Goal: Task Accomplishment & Management: Manage account settings

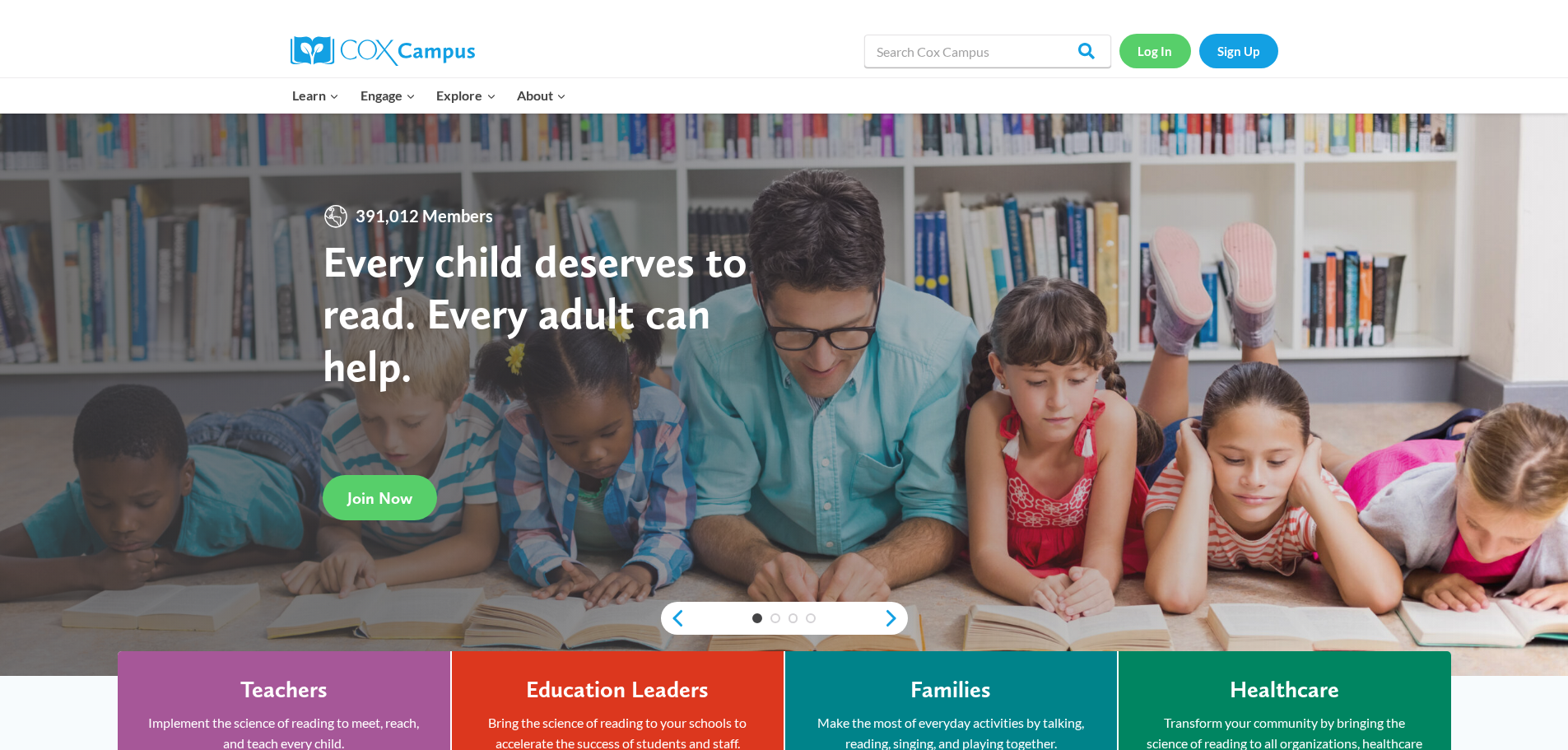
click at [1173, 47] on link "Log In" at bounding box center [1155, 50] width 72 height 33
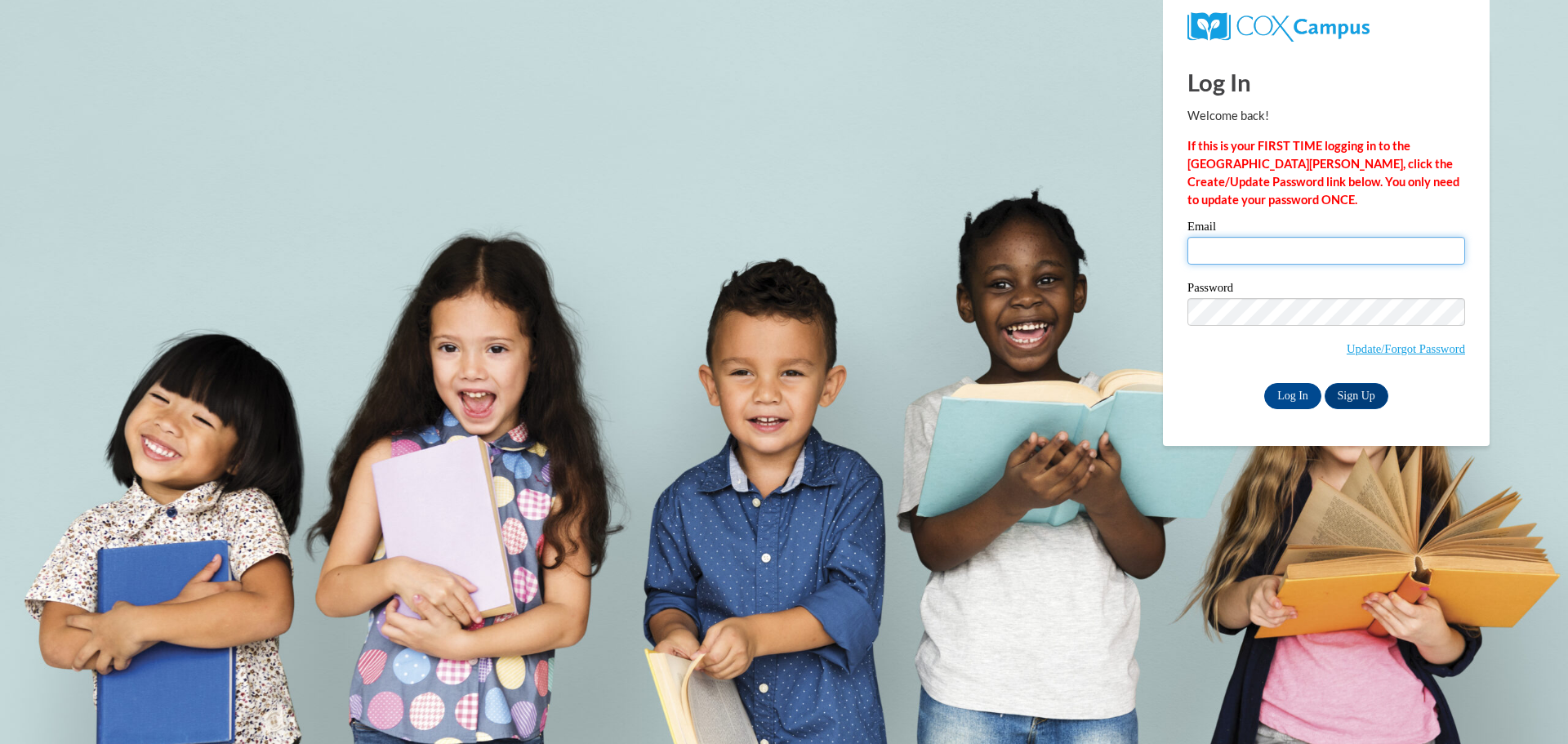
click at [1272, 246] on input "Email" at bounding box center [1326, 250] width 277 height 27
type input "[EMAIL_ADDRESS][DOMAIN_NAME]"
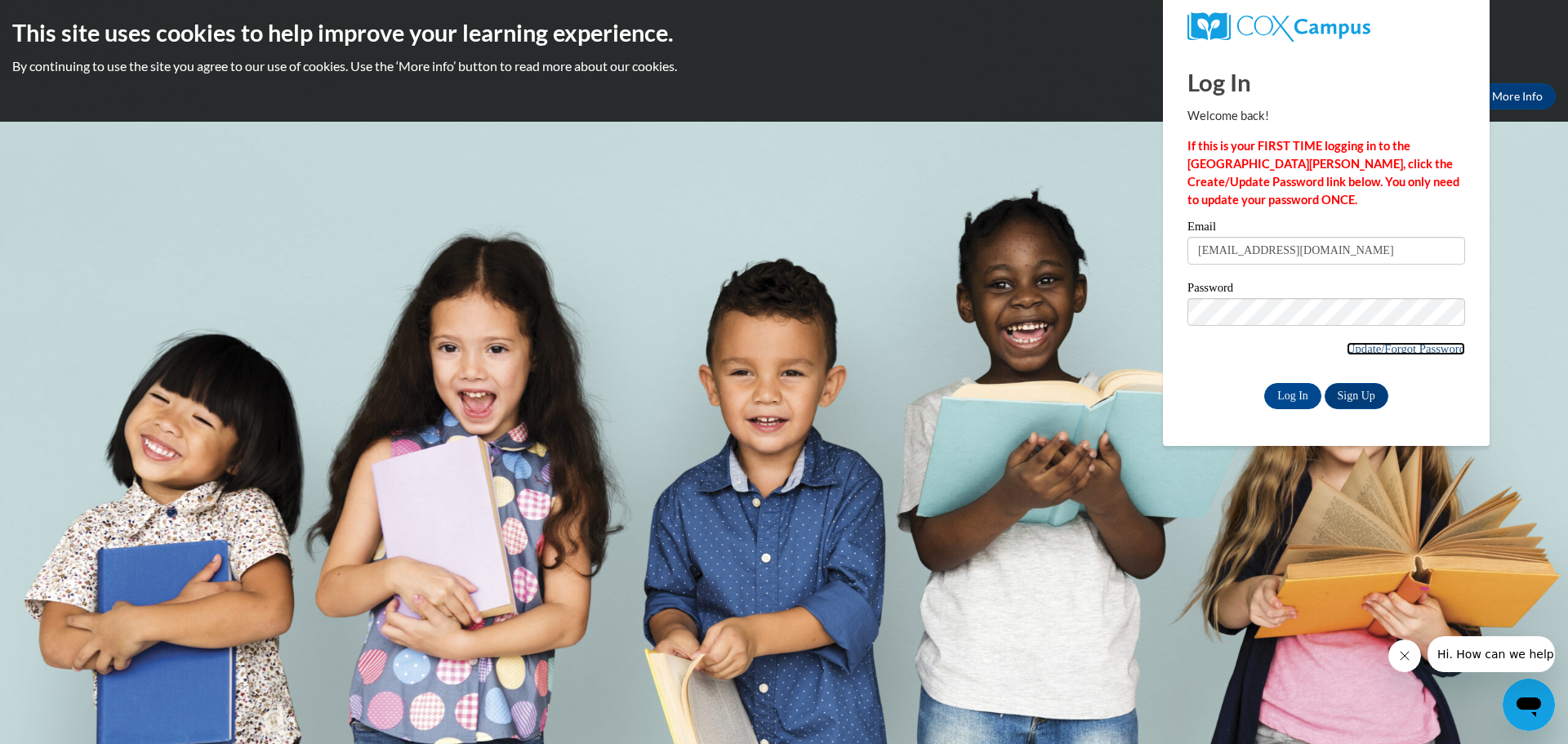
click at [1371, 342] on link "Update/Forgot Password" at bounding box center [1406, 349] width 119 height 13
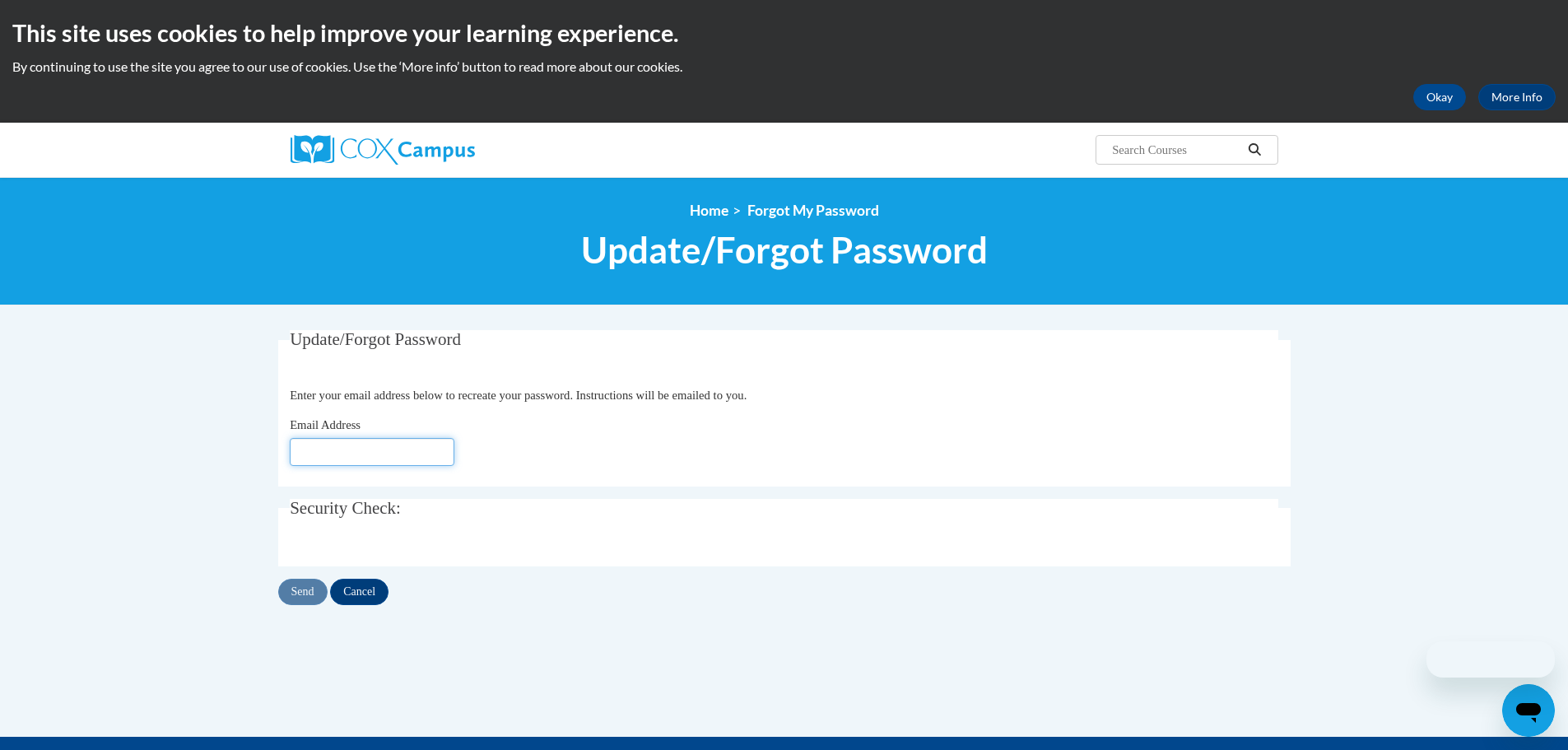
click at [330, 444] on input "Email Address" at bounding box center [372, 451] width 165 height 28
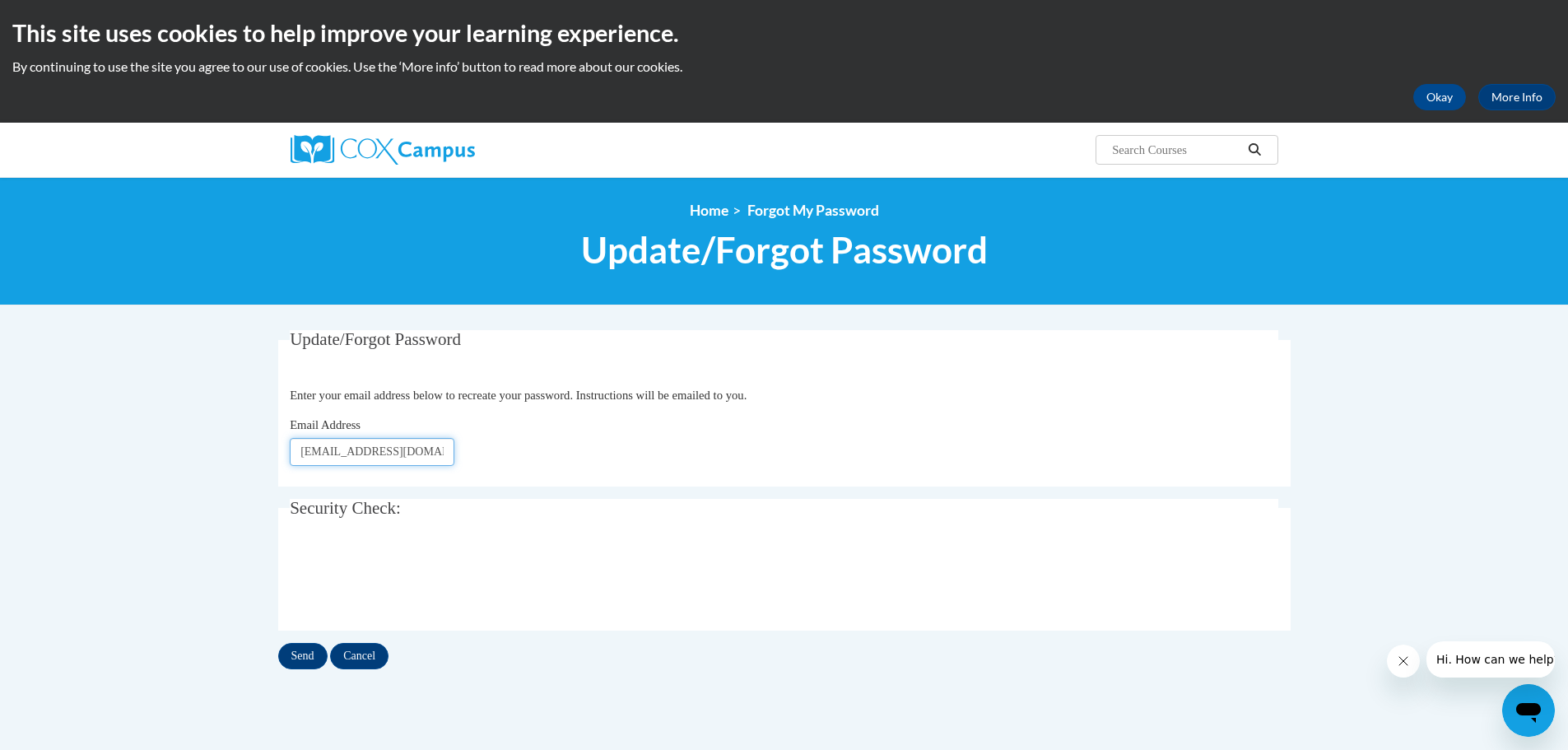
click at [320, 453] on input "[EMAIL_ADDRESS][DOMAIN_NAME]" at bounding box center [372, 451] width 165 height 28
type input "[EMAIL_ADDRESS][DOMAIN_NAME]"
click button "Refresh captcha" at bounding box center [0, 0] width 0 height 0
click at [299, 647] on input "Send" at bounding box center [302, 655] width 49 height 26
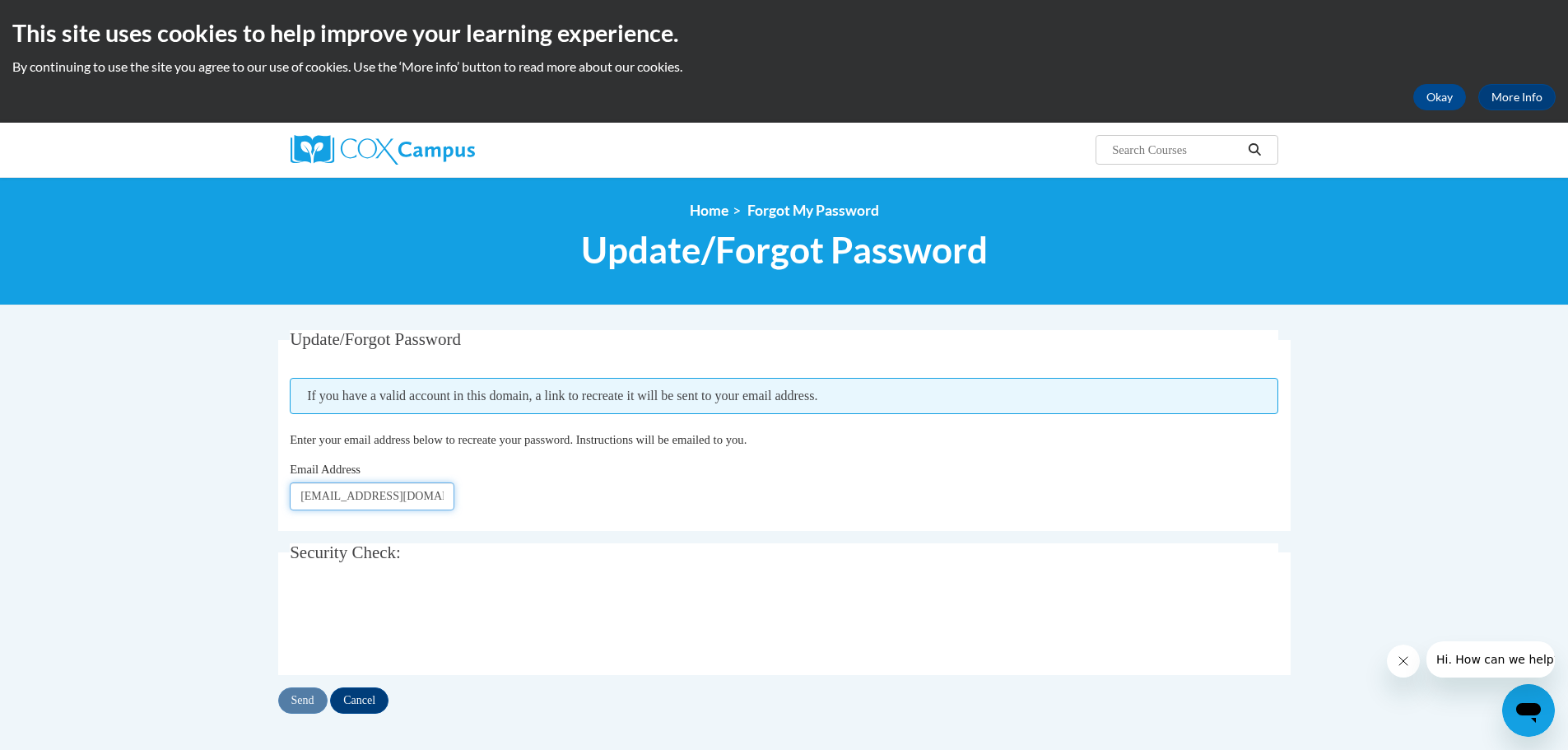
click at [332, 497] on input "lbrunner@wivcs.org" at bounding box center [372, 496] width 165 height 28
click at [334, 496] on input "lbrunner@wivcs.org" at bounding box center [372, 496] width 165 height 28
click at [334, 496] on input "[EMAIL_ADDRESS][DOMAIN_NAME]" at bounding box center [372, 496] width 165 height 28
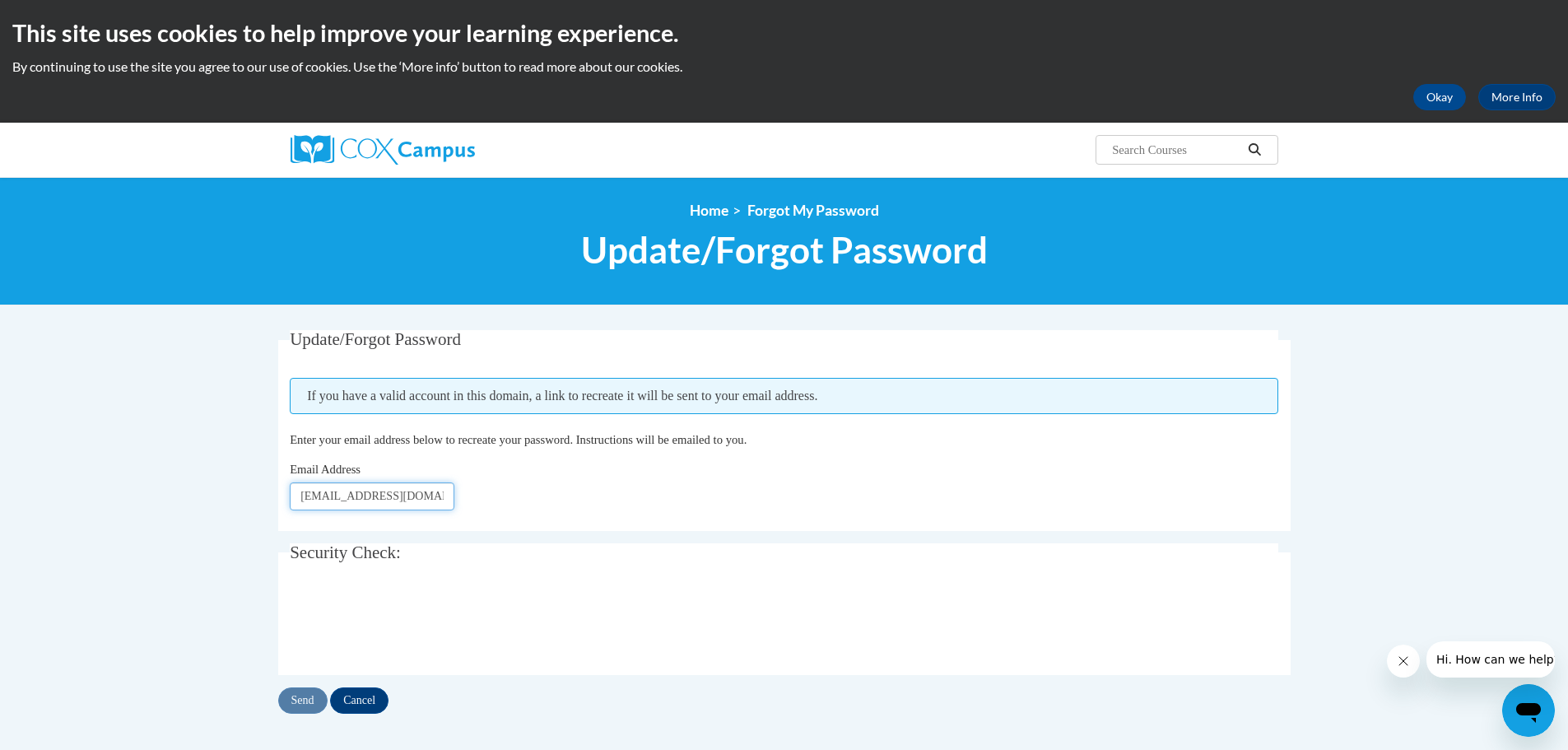
click at [342, 502] on input "lbrunner@wivcs.org" at bounding box center [372, 496] width 165 height 28
drag, startPoint x: 342, startPoint y: 502, endPoint x: 311, endPoint y: 491, distance: 32.9
click at [297, 487] on input "lbrunner@wivcs.org" at bounding box center [372, 496] width 165 height 28
click at [316, 497] on input "lbrunner@wivcs.org" at bounding box center [372, 496] width 165 height 28
click at [340, 492] on input "lbrunner@wivcs.org" at bounding box center [372, 496] width 165 height 28
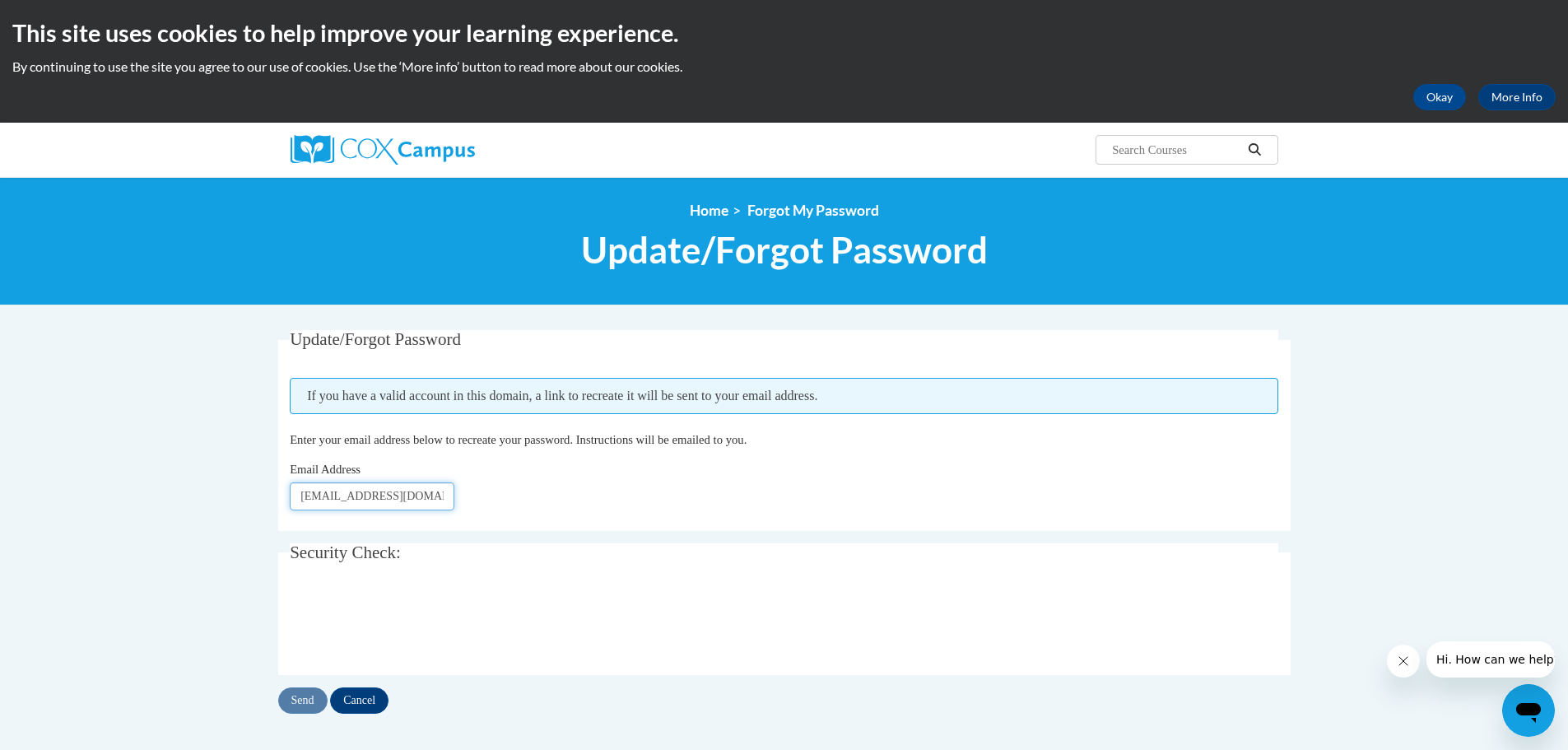
drag, startPoint x: 345, startPoint y: 497, endPoint x: 280, endPoint y: 502, distance: 65.2
click at [278, 503] on fieldset "Update/Forgot Password Please enter your email address If you have a valid acco…" at bounding box center [784, 430] width 1013 height 201
type input "lbrauns@wivcs.org"
click button "Refresh captcha" at bounding box center [0, 0] width 0 height 0
click at [307, 704] on input "Send" at bounding box center [302, 700] width 49 height 26
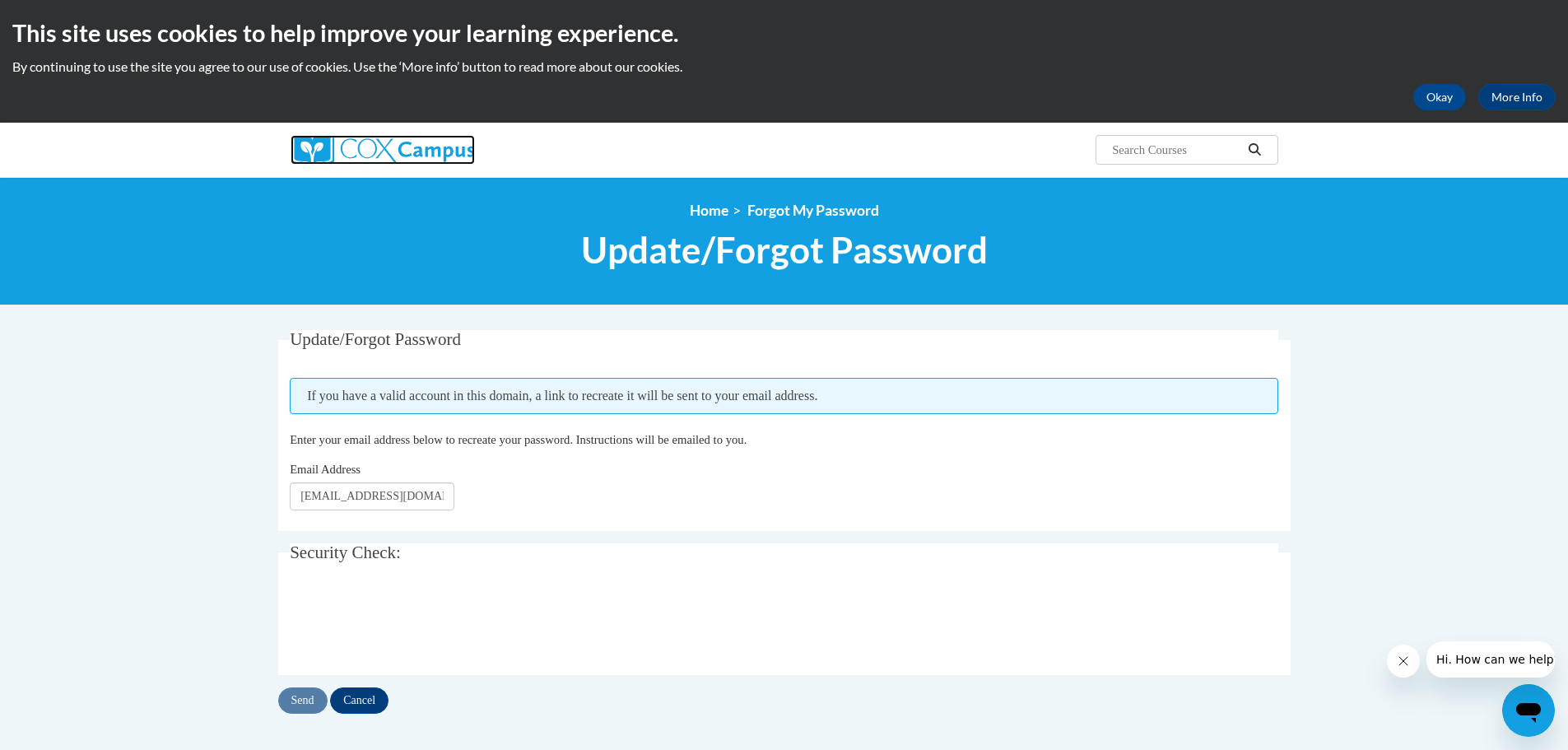
click at [331, 146] on img at bounding box center [383, 149] width 184 height 29
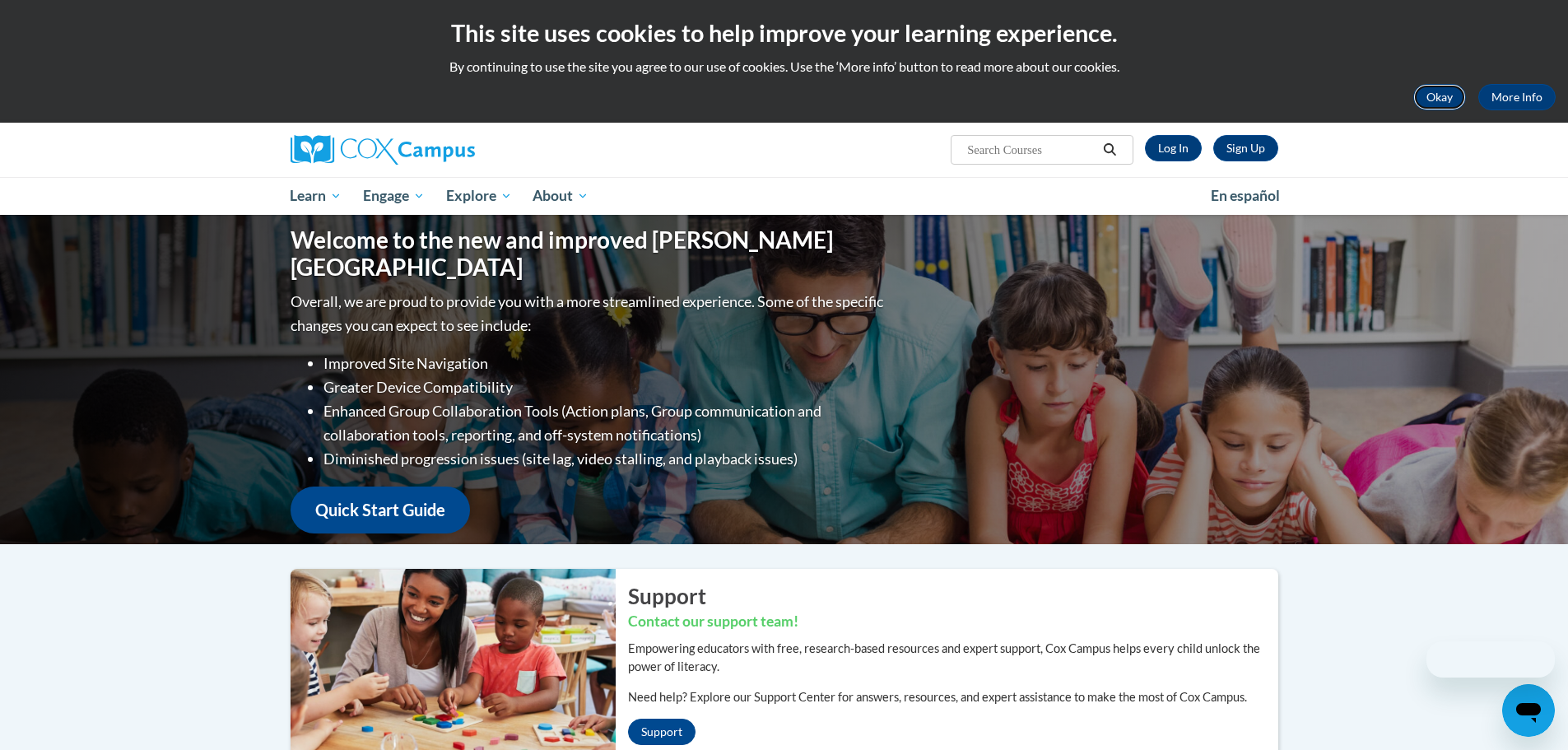
click at [1452, 96] on button "Okay" at bounding box center [1439, 96] width 53 height 26
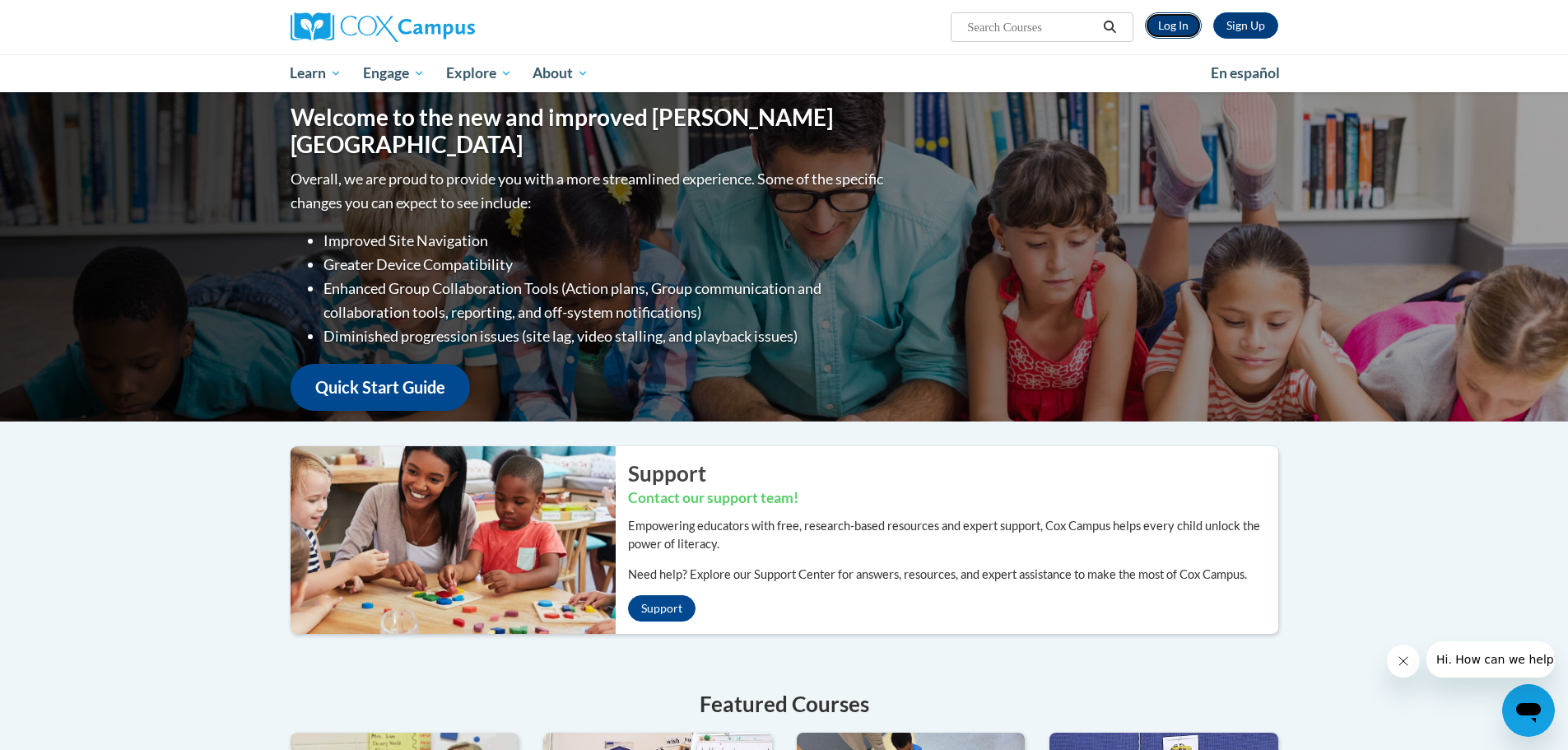
click at [1190, 16] on link "Log In" at bounding box center [1174, 25] width 57 height 26
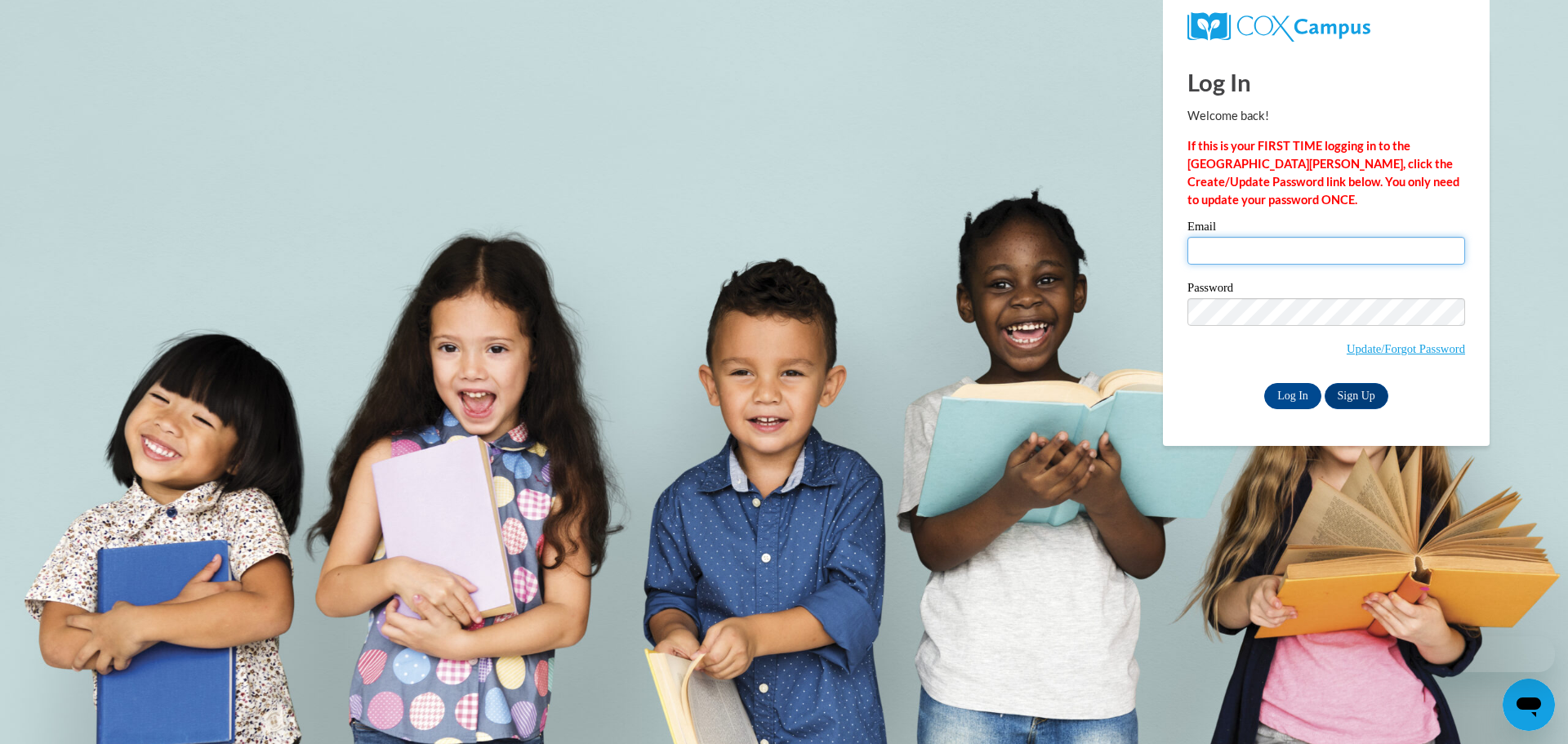
click at [1211, 248] on input "Email" at bounding box center [1326, 250] width 277 height 27
type input "[EMAIL_ADDRESS][DOMAIN_NAME]"
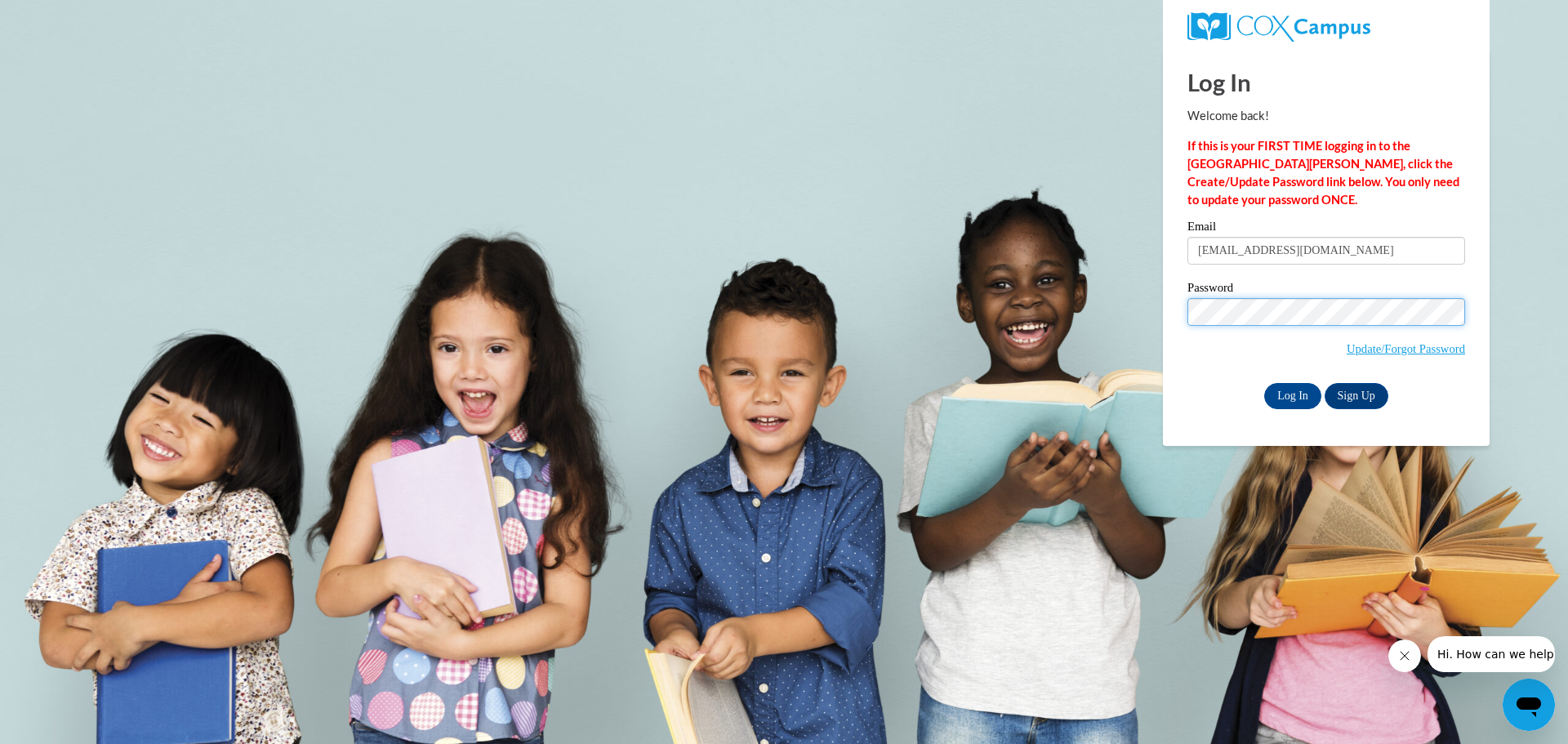
click at [1264, 383] on input "Log In" at bounding box center [1292, 395] width 57 height 26
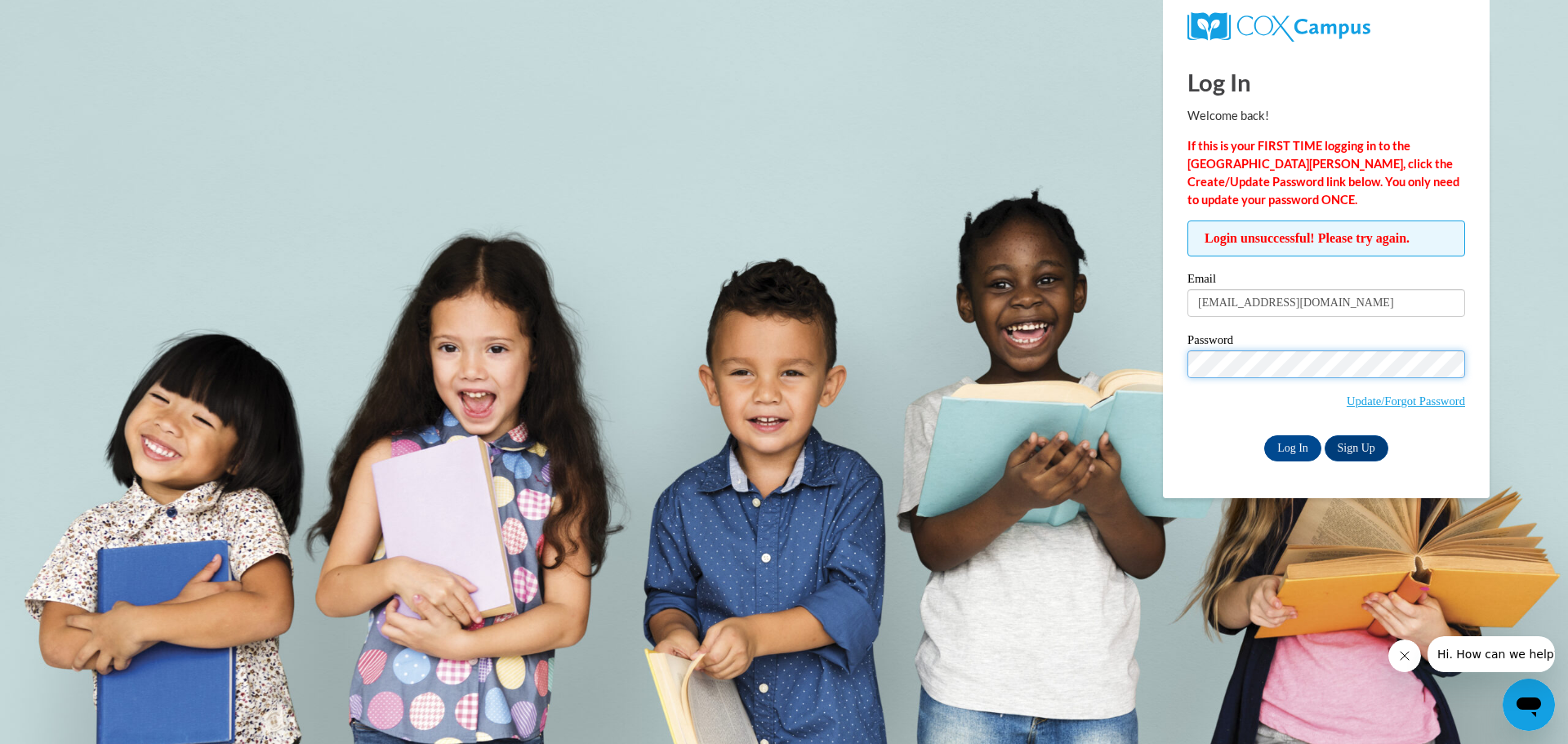
click at [1264, 435] on input "Log In" at bounding box center [1292, 448] width 57 height 26
click at [1523, 693] on icon "Open messaging window" at bounding box center [1528, 704] width 29 height 29
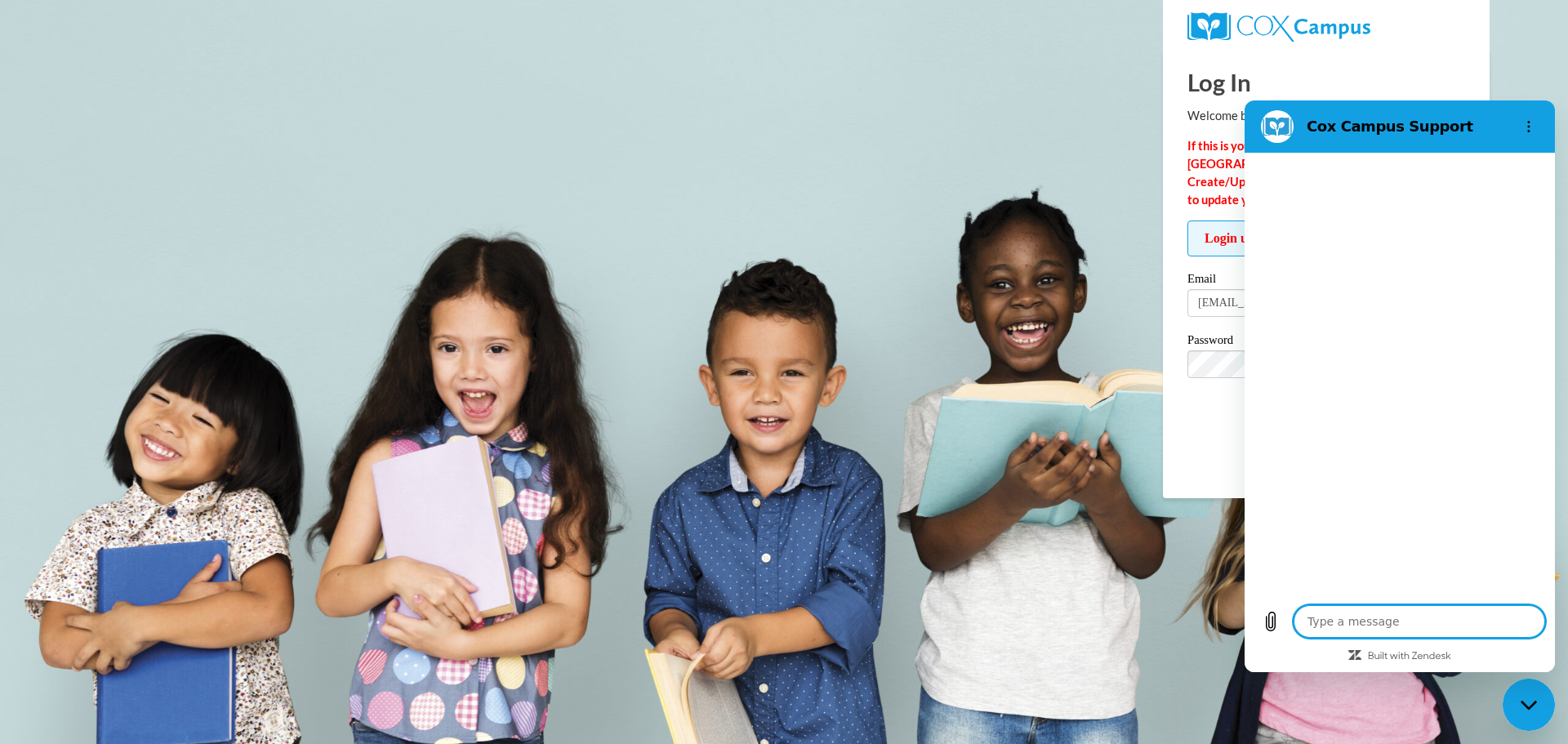
type textarea "x"
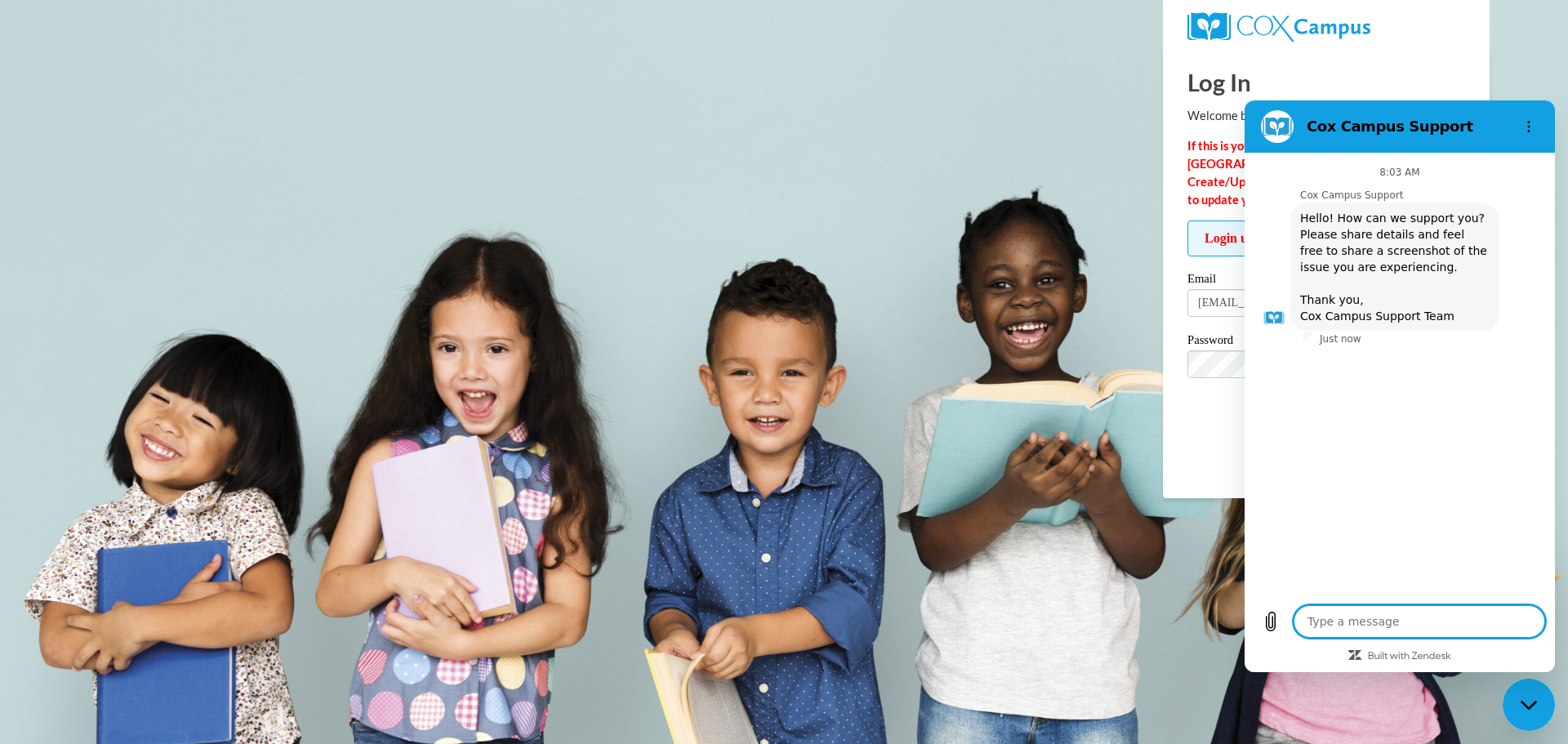
type textarea "C"
type textarea "x"
type textarea "Ca"
type textarea "x"
type textarea "Can"
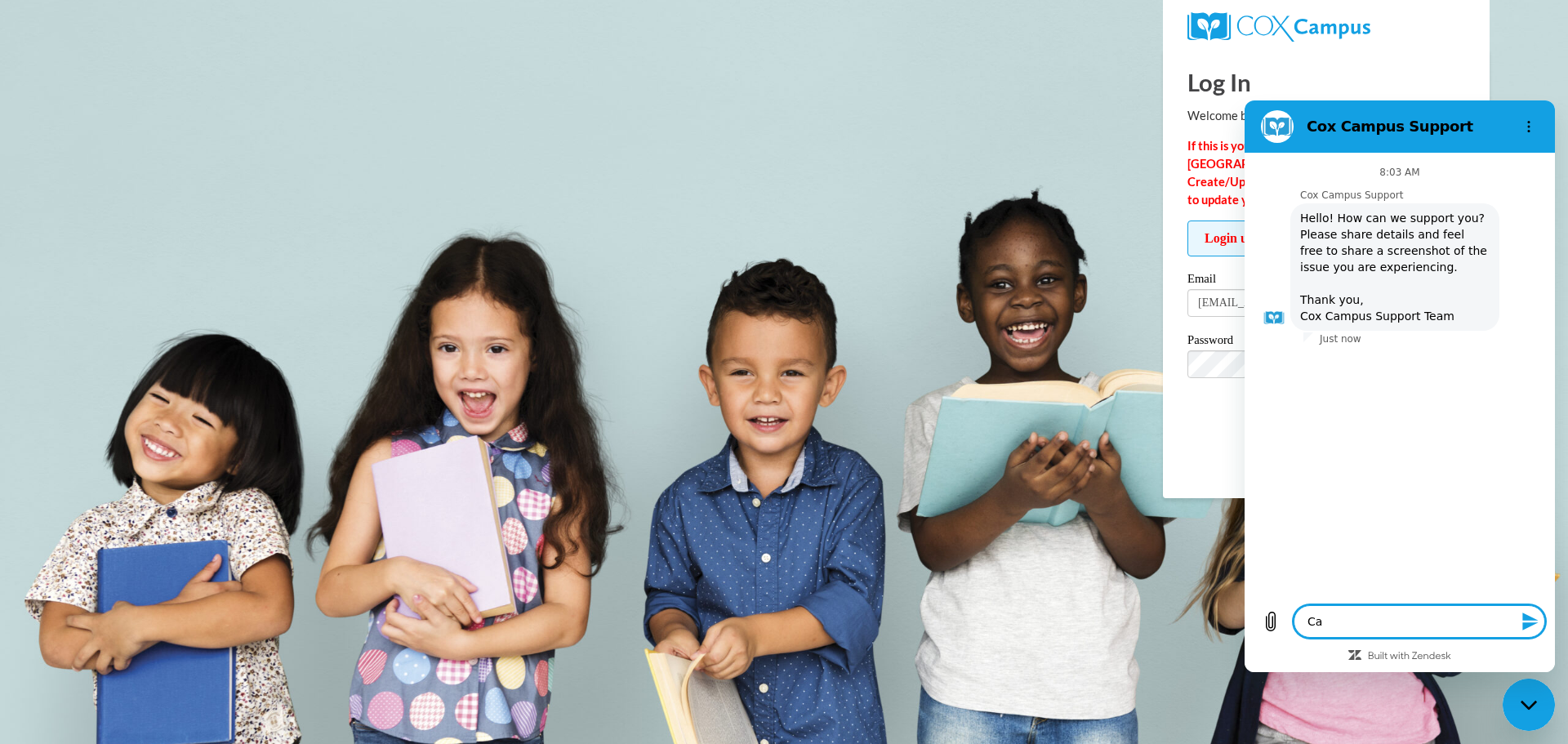
type textarea "x"
type textarea "Cann"
type textarea "x"
type textarea "Canno"
type textarea "x"
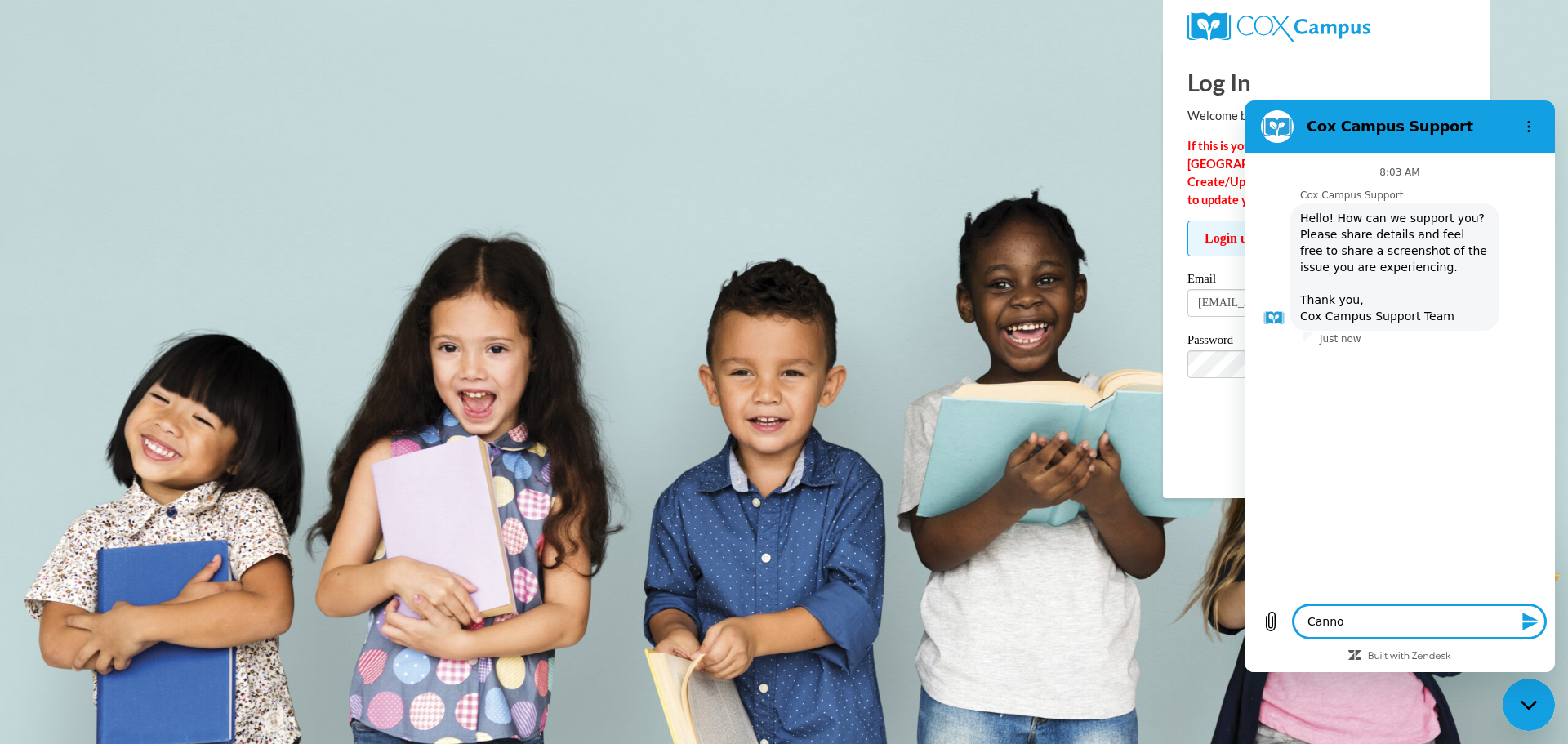
type textarea "Cannot"
type textarea "x"
type textarea "Cannot"
type textarea "x"
type textarea "Cannot g"
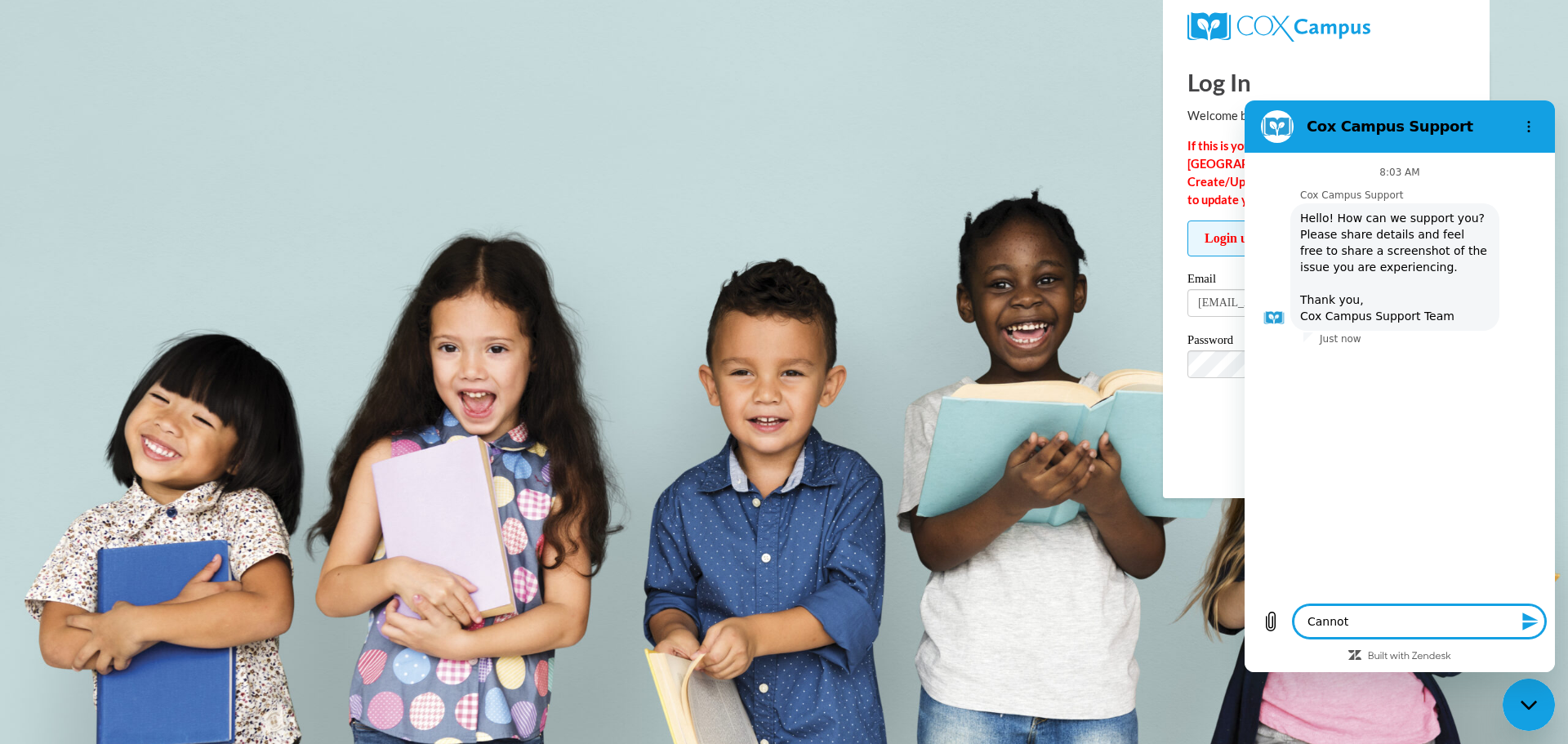
type textarea "x"
type textarea "Cannot ge"
type textarea "x"
type textarea "Cannot get"
type textarea "x"
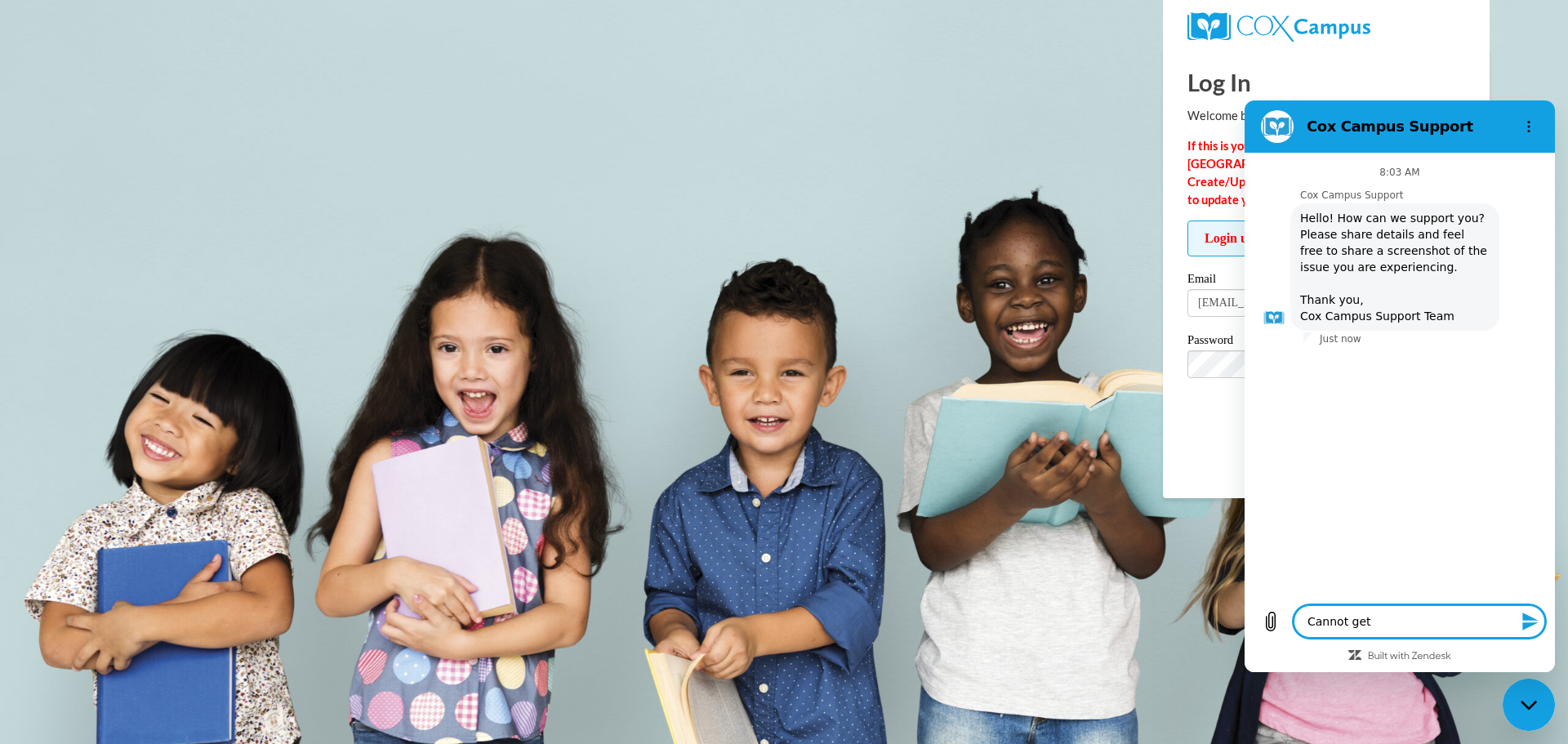
type textarea "Cannot get"
type textarea "x"
type textarea "Cannot get i"
type textarea "x"
type textarea "Cannot get in"
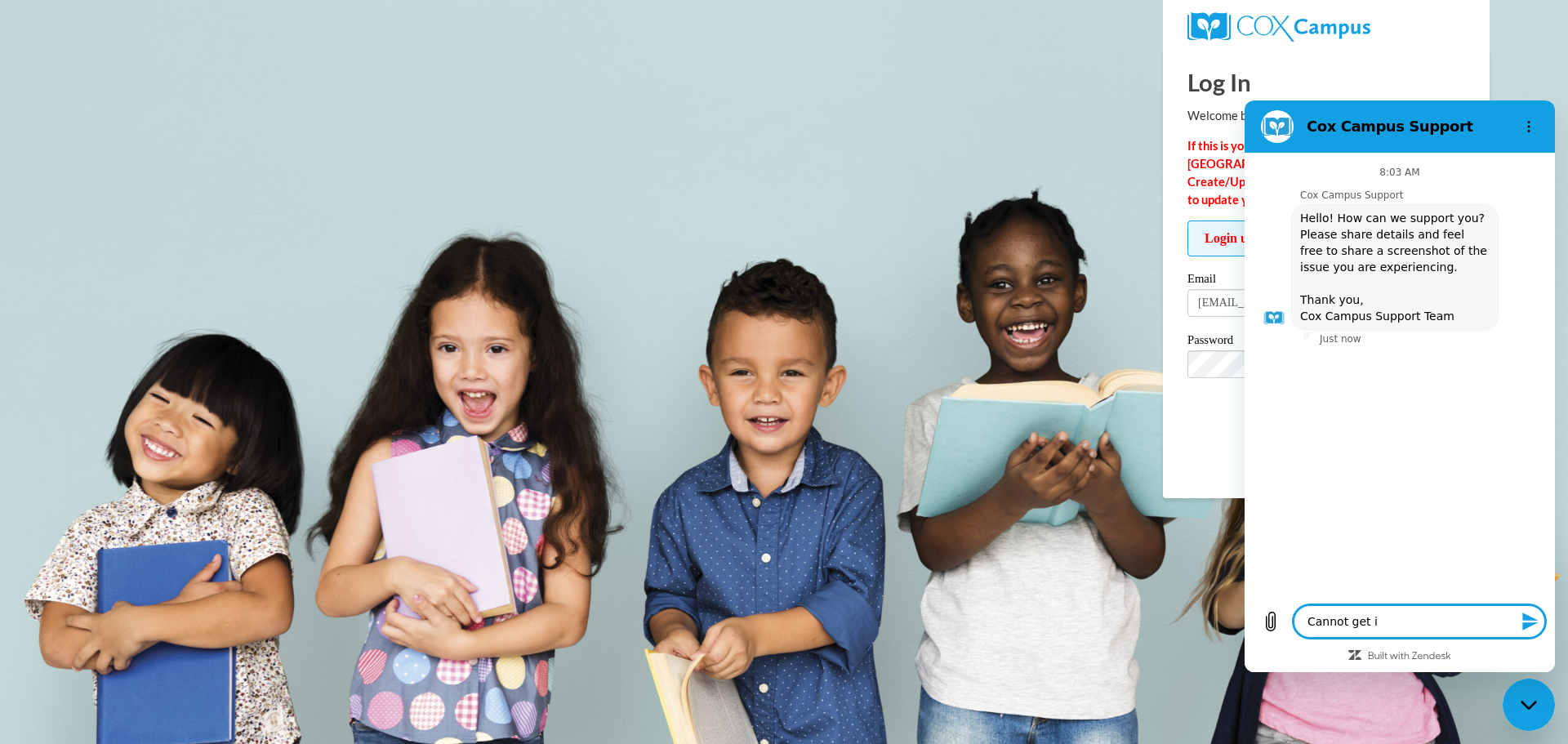
type textarea "x"
type textarea "Cannot get int"
type textarea "x"
type textarea "Cannot get into"
type textarea "x"
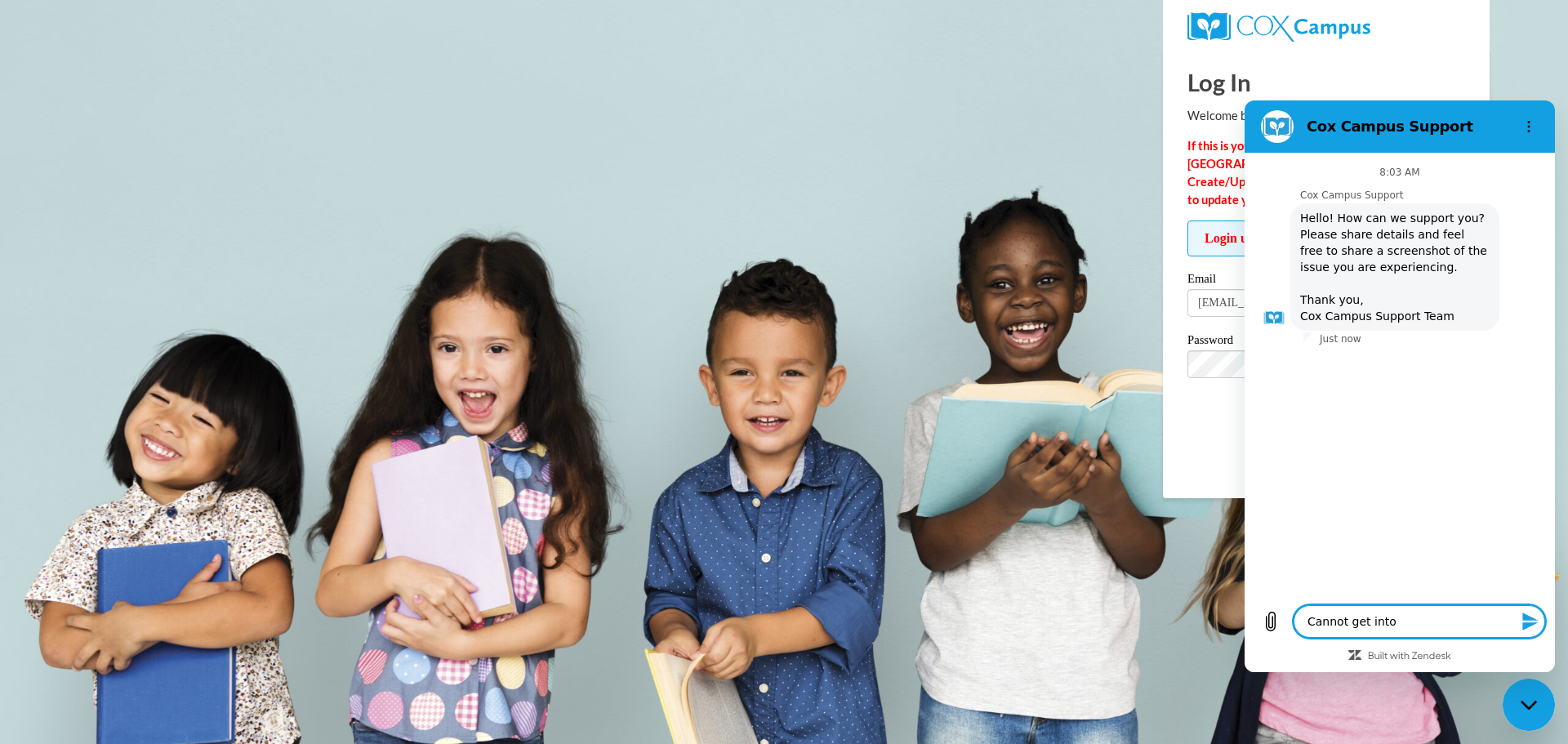
type textarea "Cannot get into"
type textarea "x"
type textarea "Cannot get into m"
type textarea "x"
type textarea "Cannot get into my"
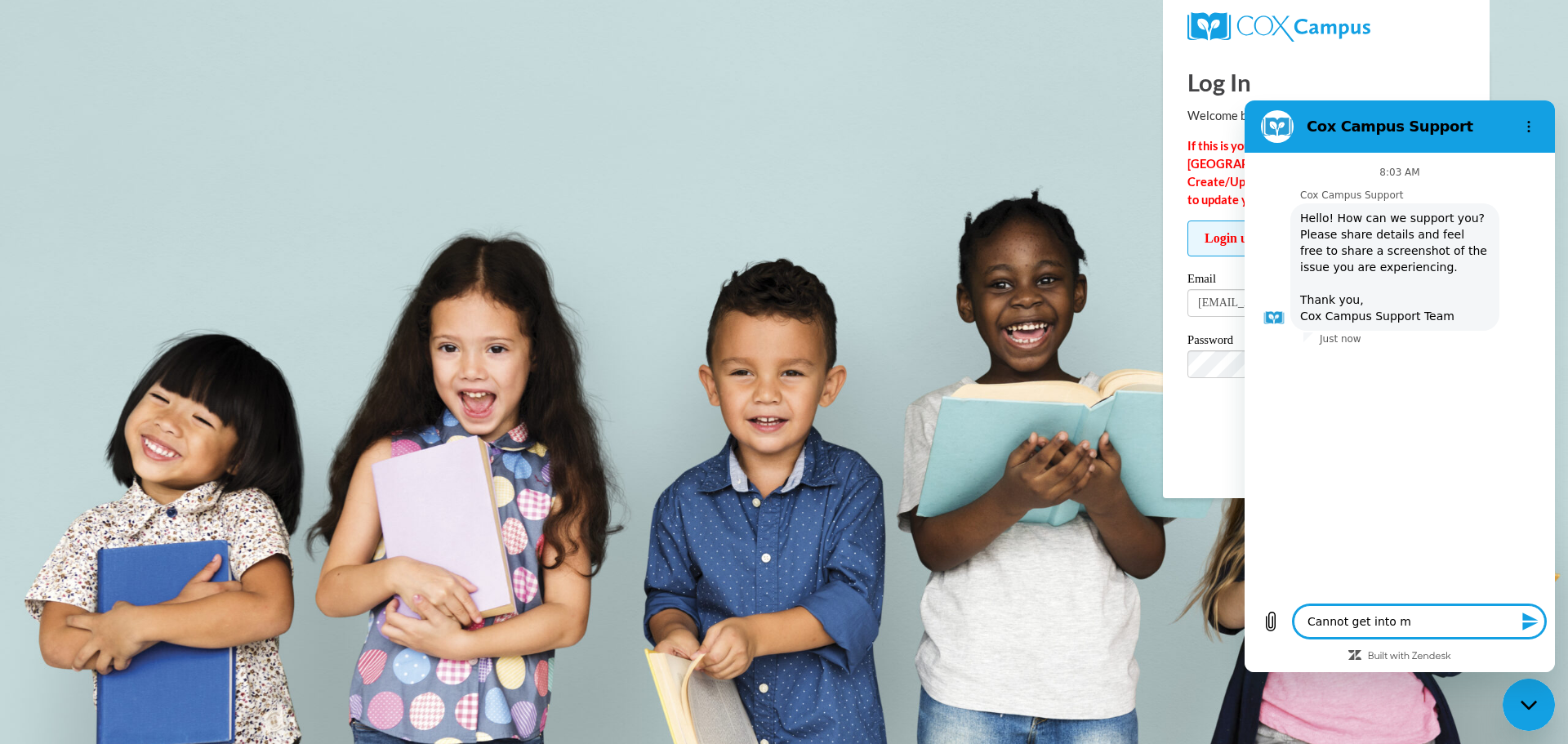
type textarea "x"
type textarea "Cannot get into my"
type textarea "x"
type textarea "Cannot get into my c"
type textarea "x"
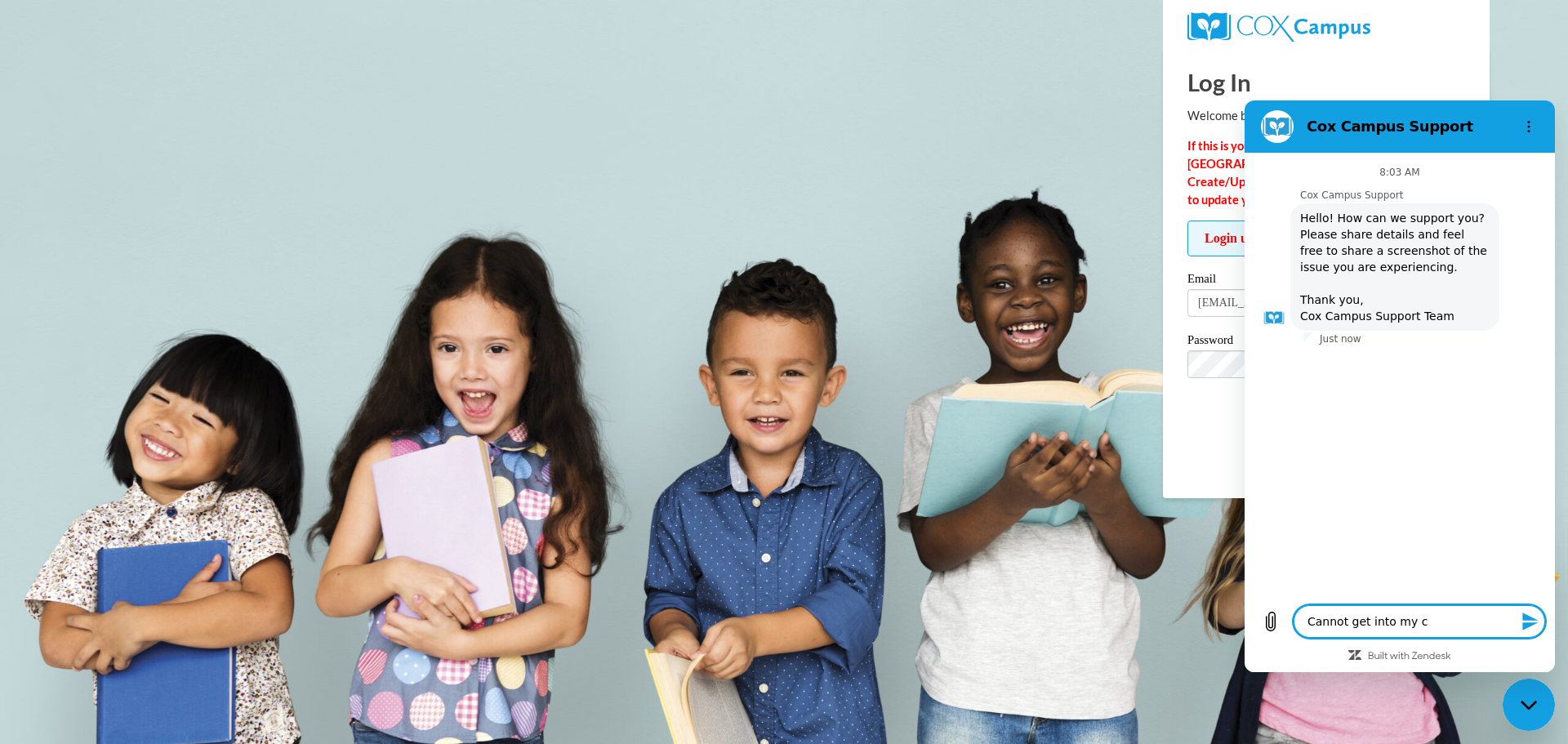
type textarea "Cannot get into my"
type textarea "x"
type textarea "Cannot get into my a"
type textarea "x"
type textarea "Cannot get into my ac"
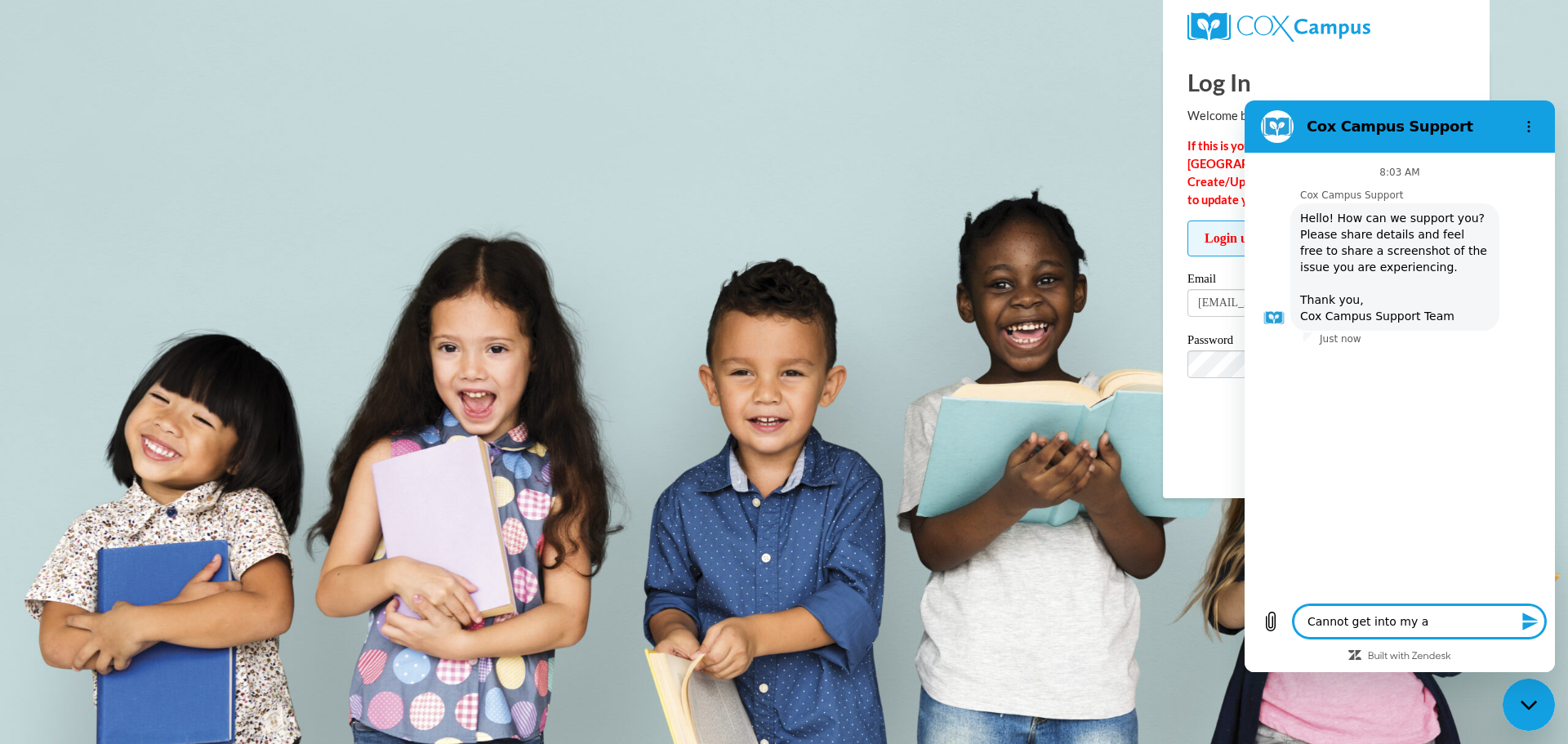
type textarea "x"
type textarea "Cannot get into my acc"
type textarea "x"
type textarea "Cannot get into my acco"
type textarea "x"
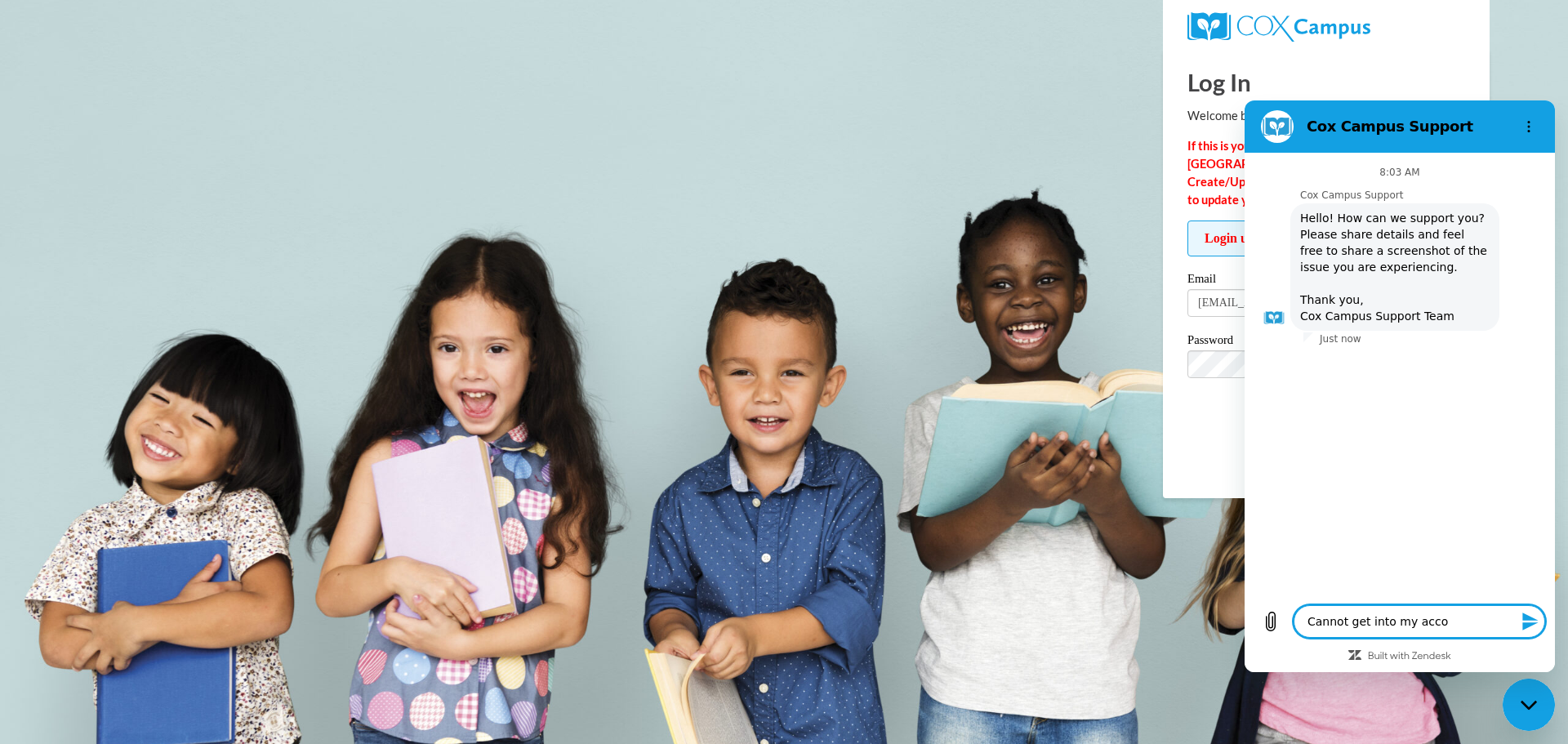
type textarea "Cannot get into my accou"
type textarea "x"
type textarea "Cannot get into my accoun"
type textarea "x"
type textarea "Cannot get into my account"
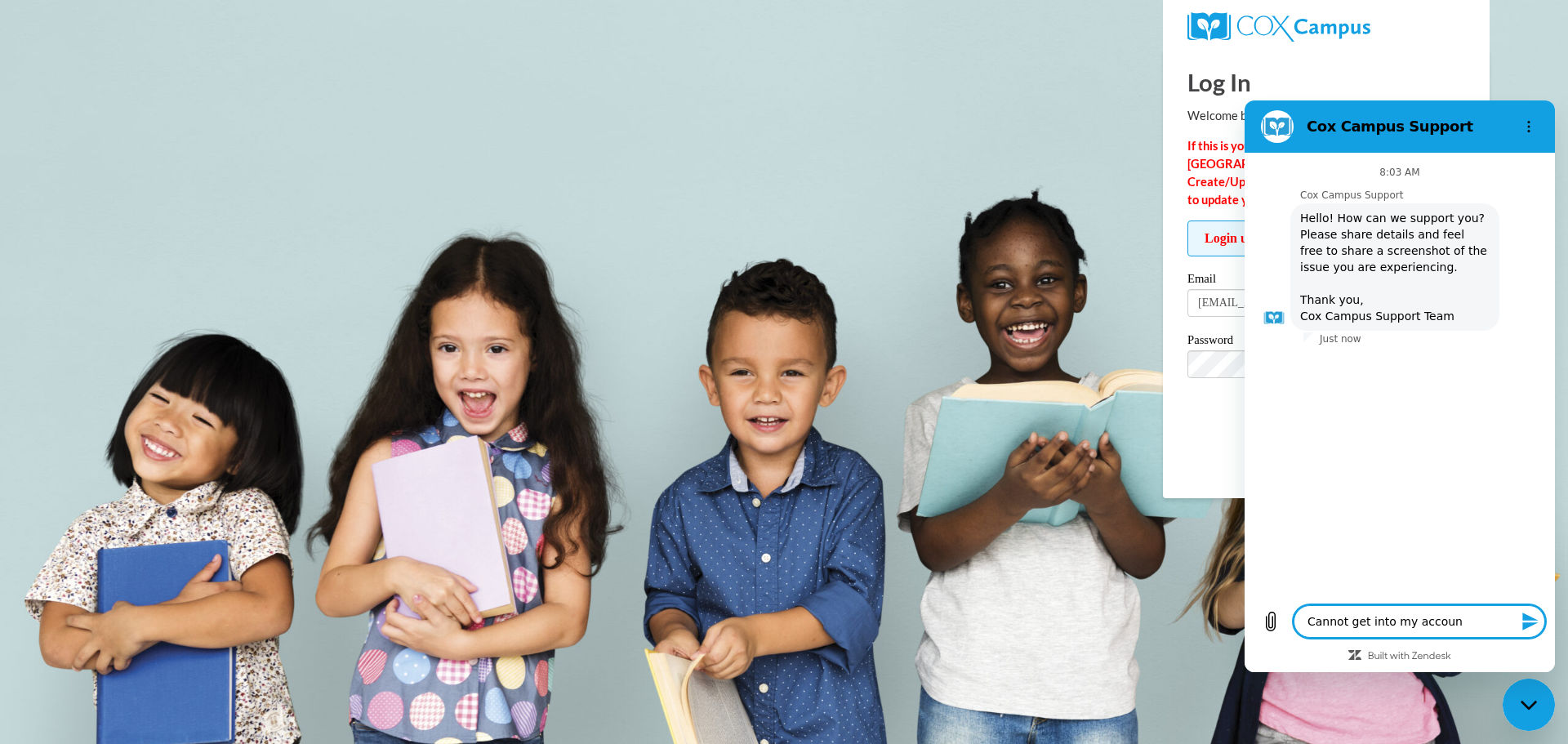
type textarea "x"
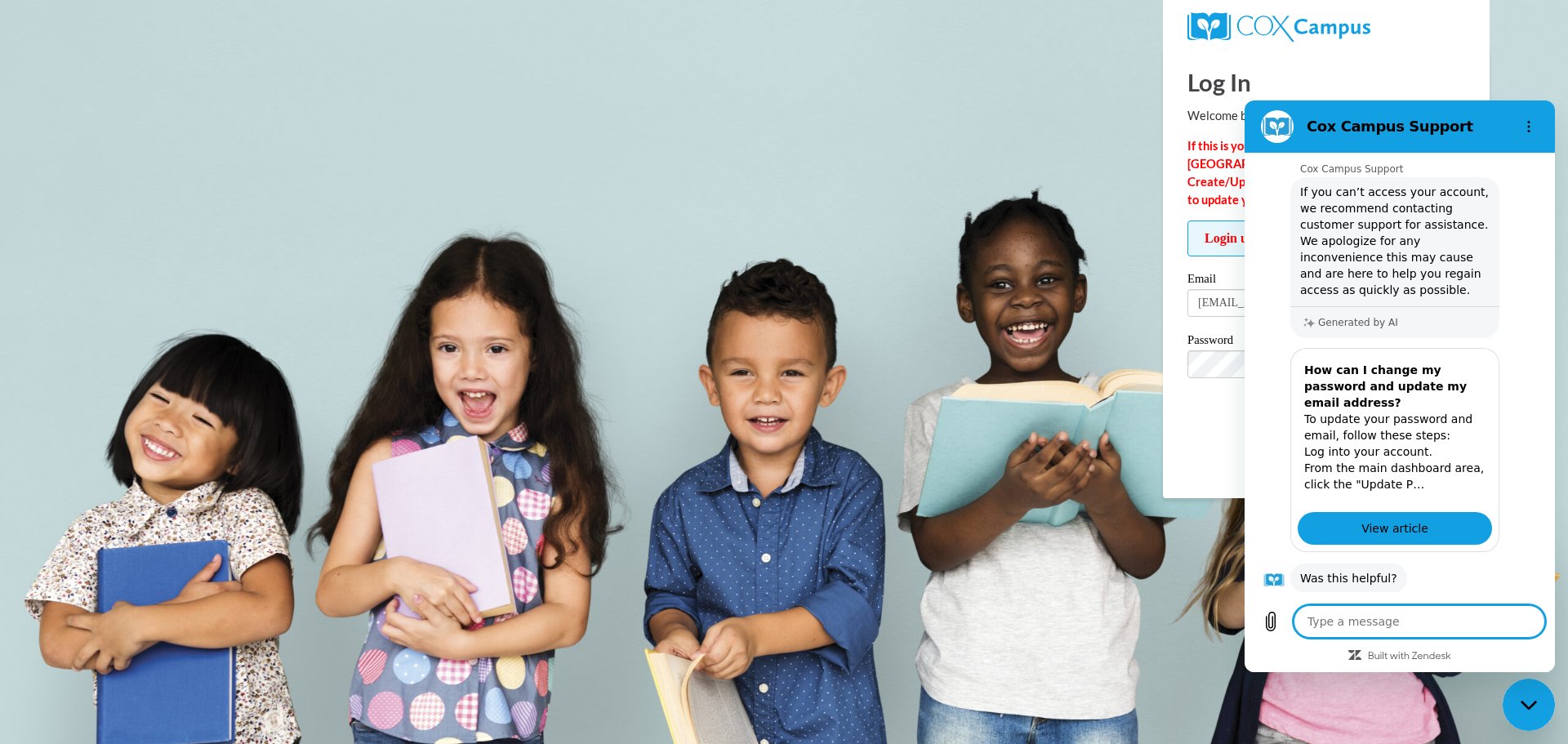
scroll to position [258, 0]
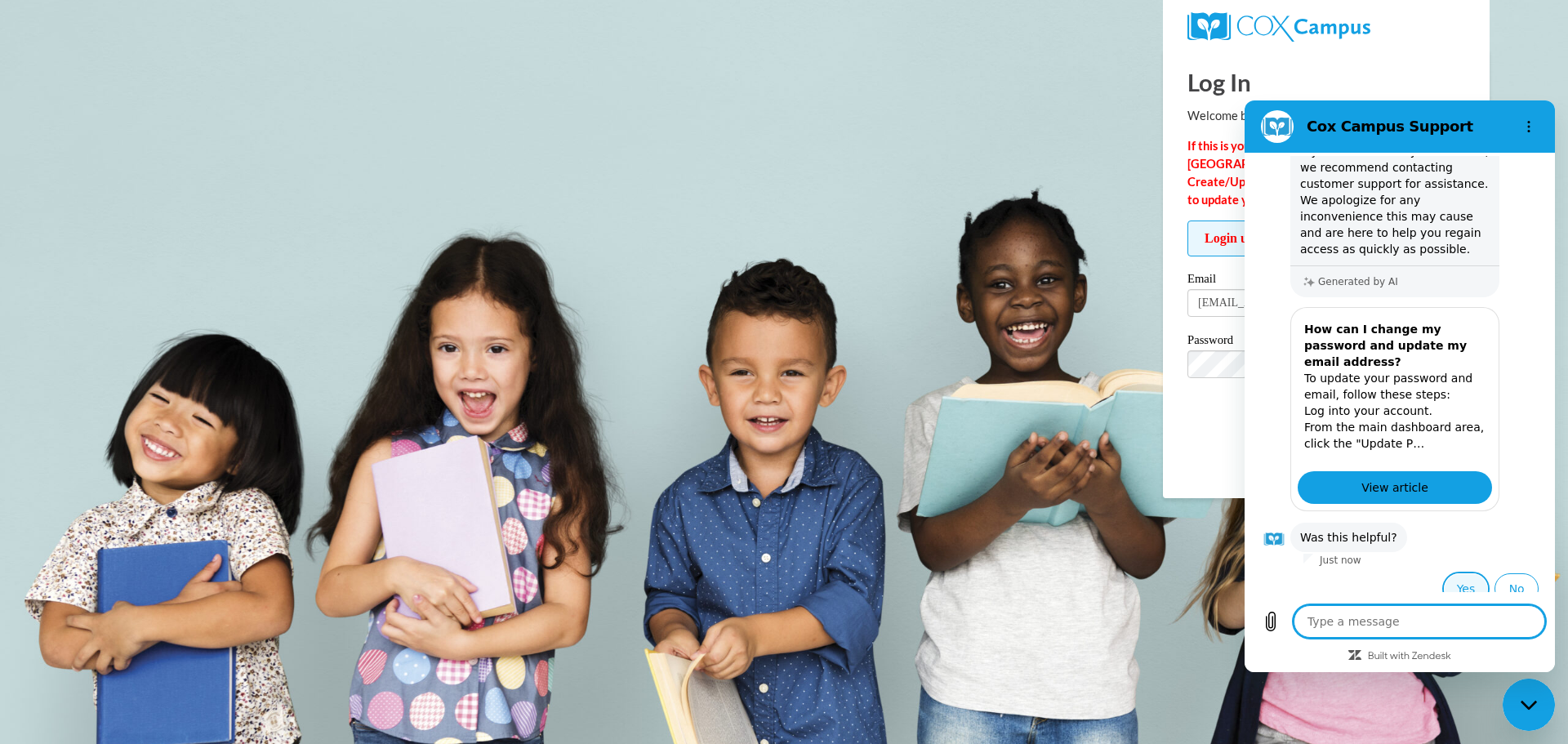
click at [1444, 573] on button "Yes" at bounding box center [1467, 588] width 45 height 31
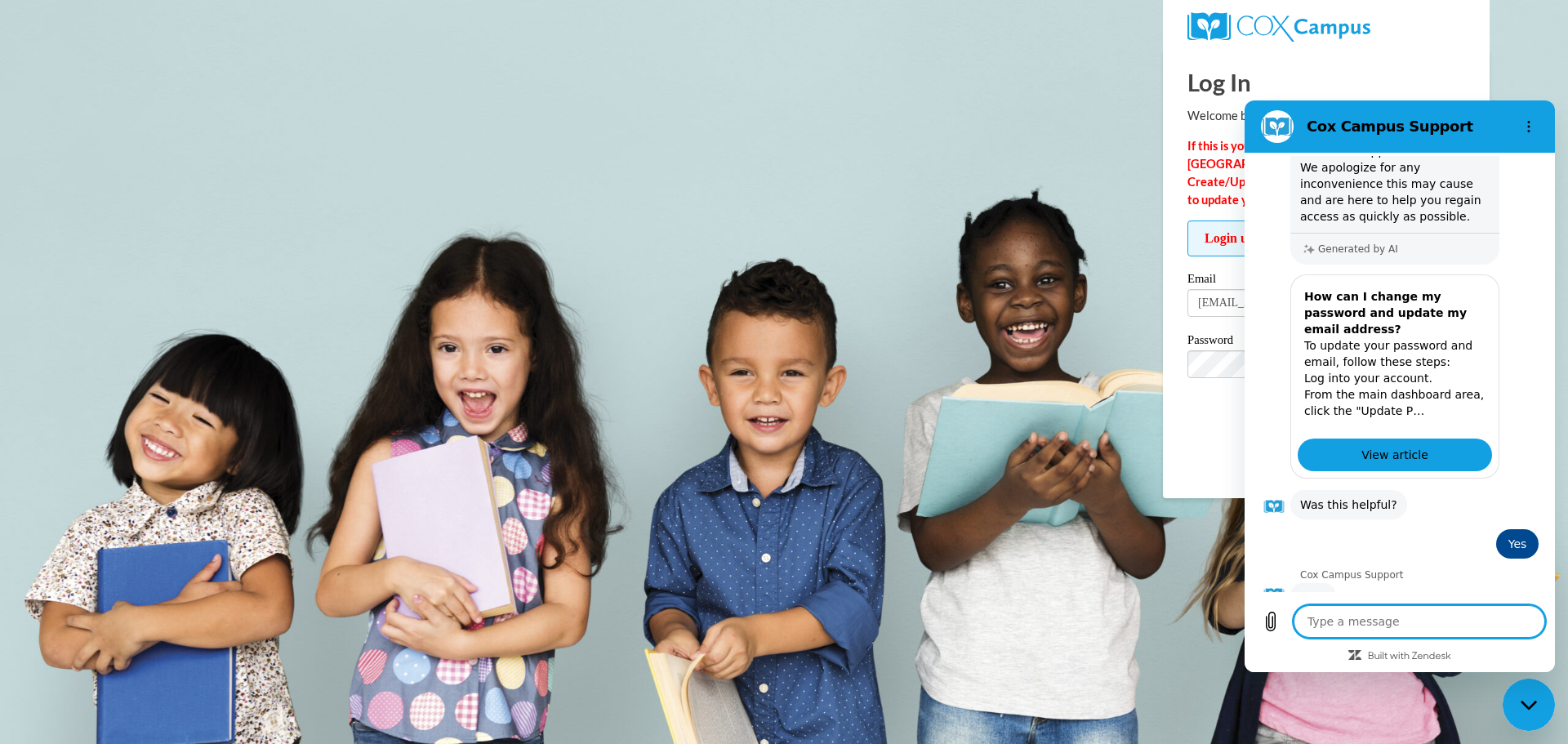
click at [992, 568] on body "Log In Welcome back! If this is your FIRST TIME logging in to the NEW Cox Campu…" at bounding box center [784, 372] width 1568 height 744
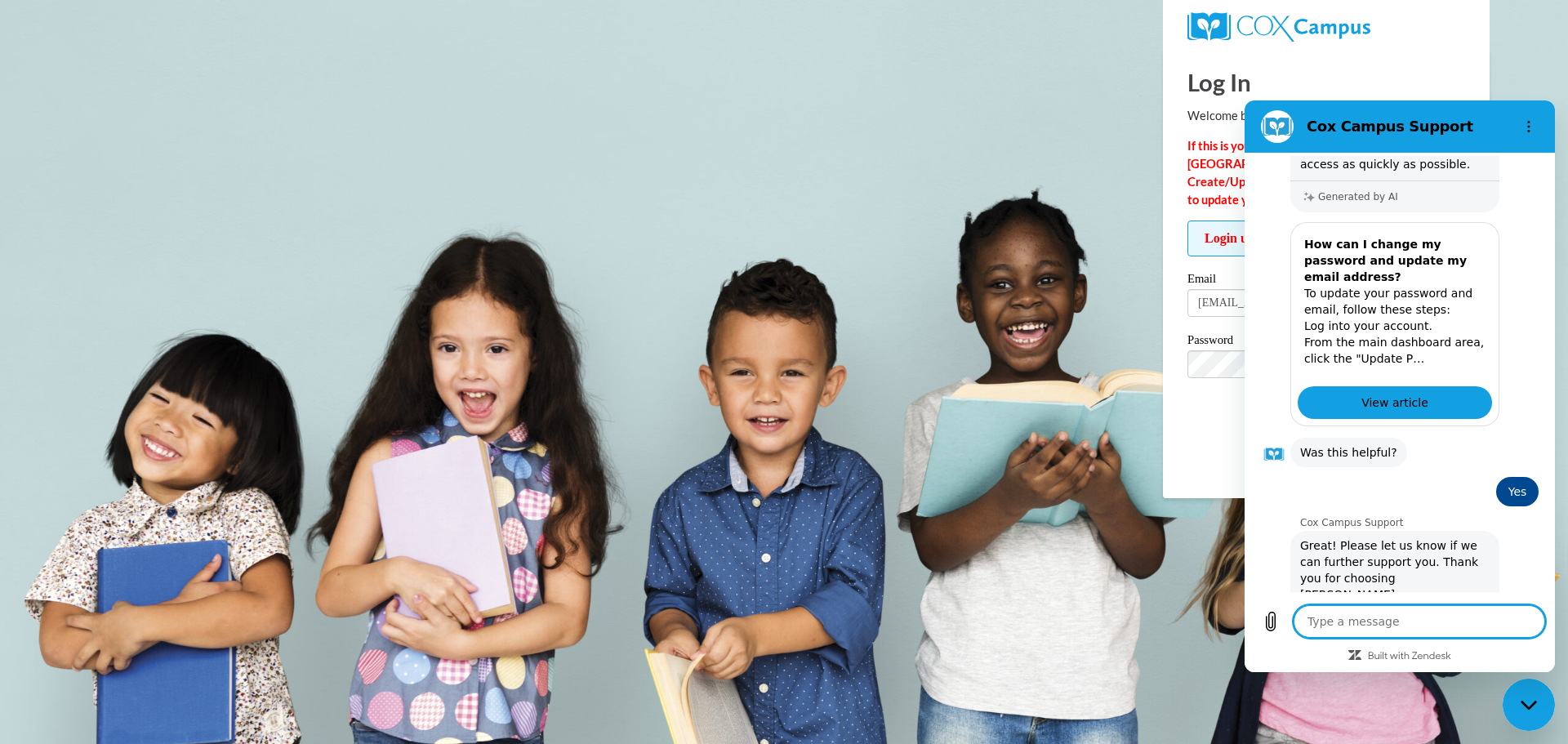
scroll to position [346, 0]
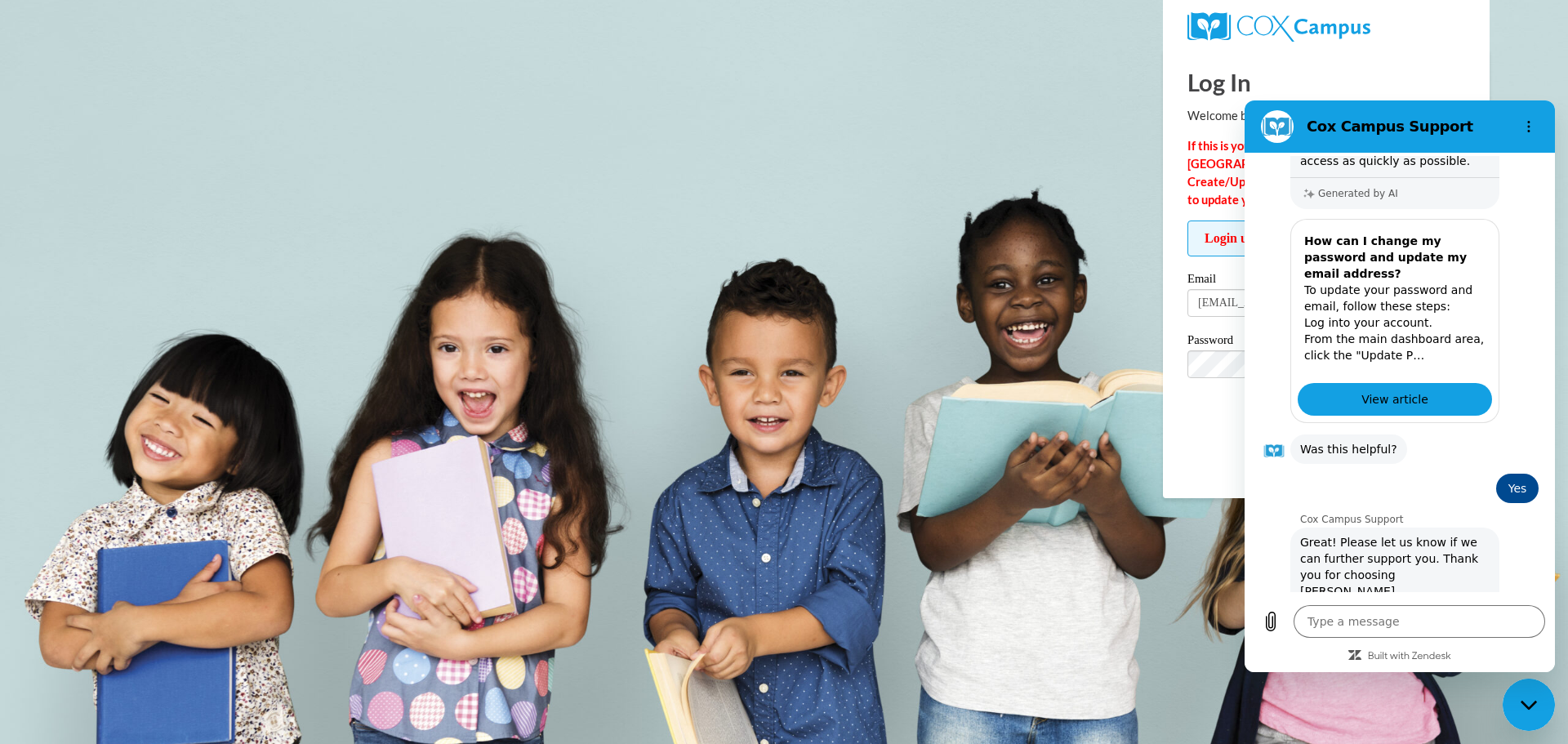
drag, startPoint x: 693, startPoint y: 364, endPoint x: 1142, endPoint y: 115, distance: 513.4
click at [693, 361] on body "Log In Welcome back! If this is your FIRST TIME logging in to the NEW Cox Campu…" at bounding box center [784, 372] width 1568 height 744
click at [1542, 123] on button "Options menu" at bounding box center [1528, 126] width 32 height 32
click at [1067, 384] on body "Log In Welcome back! If this is your FIRST TIME logging in to the NEW Cox Campu…" at bounding box center [784, 372] width 1568 height 744
click at [1132, 676] on body "Log In Welcome back! If this is your FIRST TIME logging in to the NEW Cox Campu…" at bounding box center [784, 372] width 1568 height 744
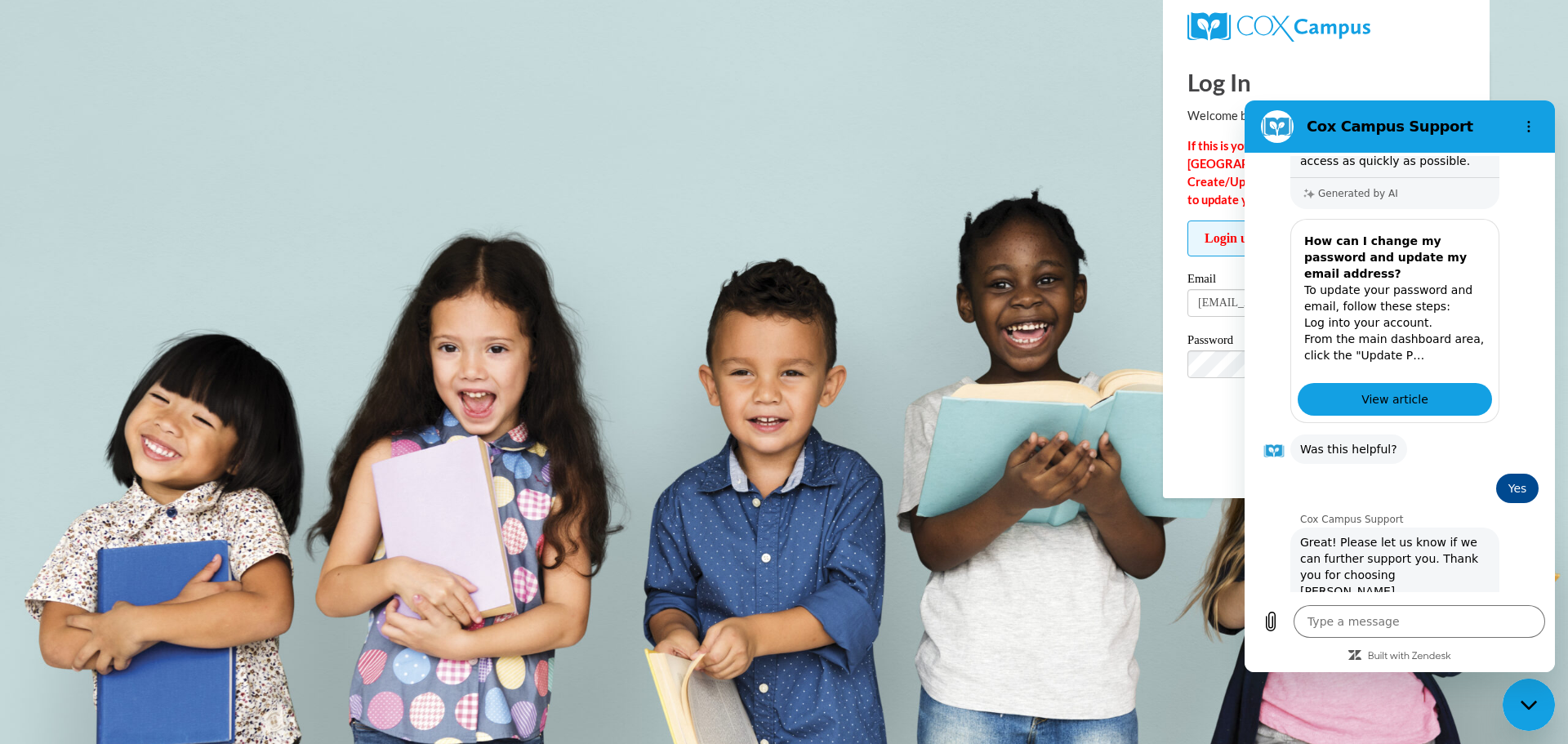
click at [1193, 544] on body "Log In Welcome back! If this is your FIRST TIME logging in to the NEW Cox Campu…" at bounding box center [784, 372] width 1568 height 744
click at [1101, 405] on body "Log In Welcome back! If this is your FIRST TIME logging in to the NEW Cox Campu…" at bounding box center [784, 372] width 1568 height 744
drag, startPoint x: 1221, startPoint y: 279, endPoint x: 1218, endPoint y: 296, distance: 17.3
click at [1221, 280] on label "Email" at bounding box center [1326, 281] width 277 height 17
click at [1221, 289] on input "lbrauns@wivcs.org" at bounding box center [1326, 302] width 277 height 27
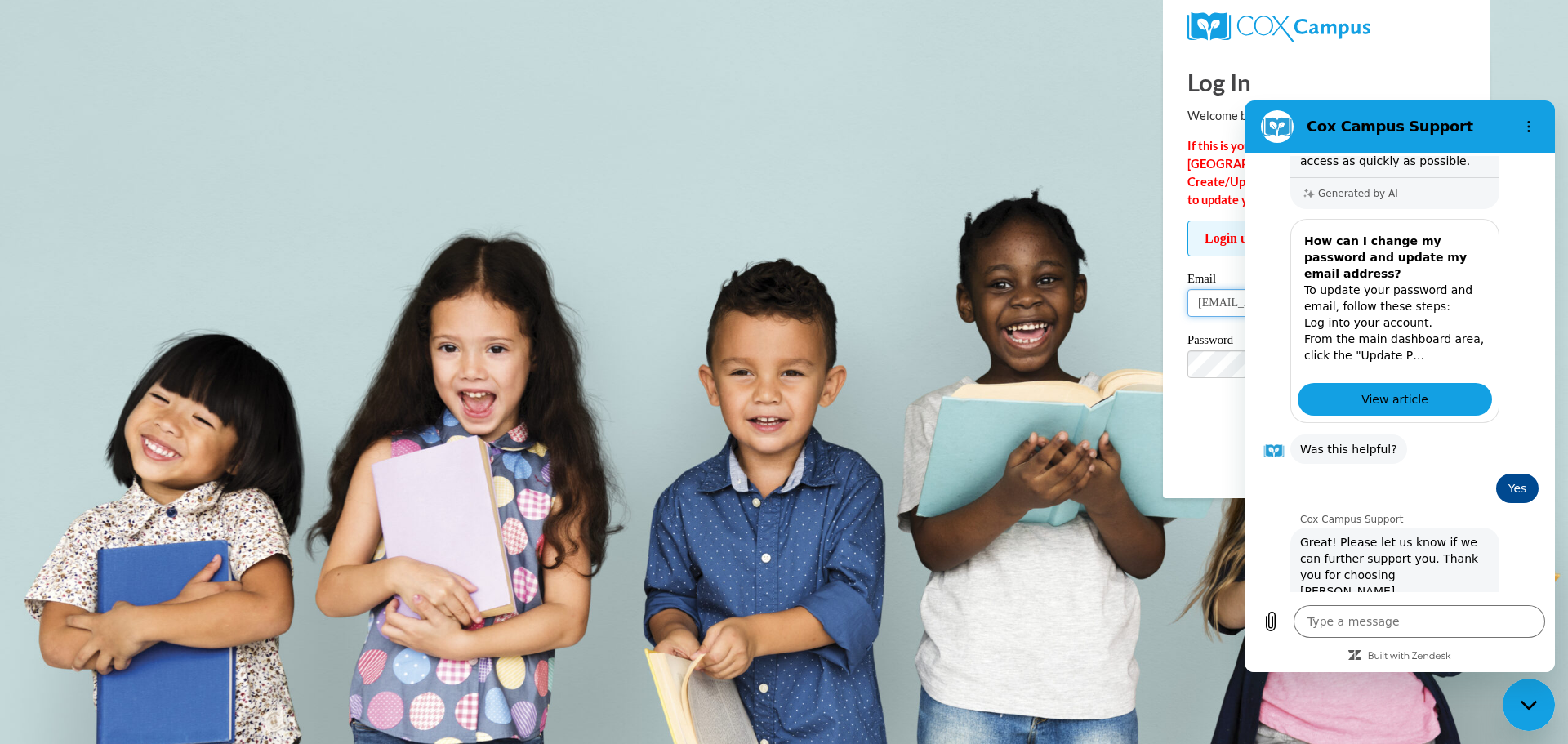
click at [1218, 296] on input "lbrauns@wivcs.org" at bounding box center [1326, 302] width 277 height 27
click at [1532, 700] on icon "Close messaging window" at bounding box center [1529, 705] width 17 height 11
type textarea "x"
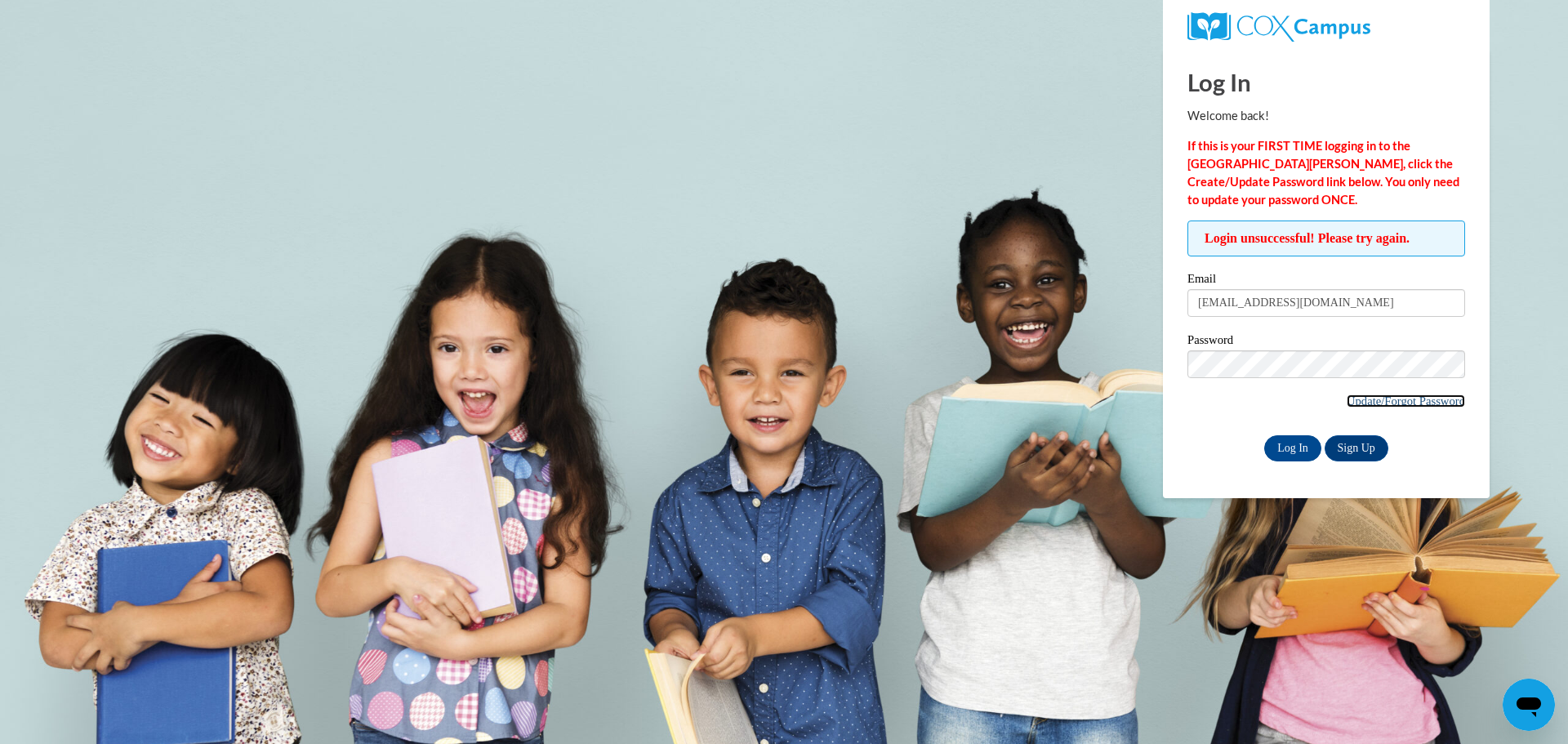
click at [1402, 404] on link "Update/Forgot Password" at bounding box center [1406, 401] width 119 height 13
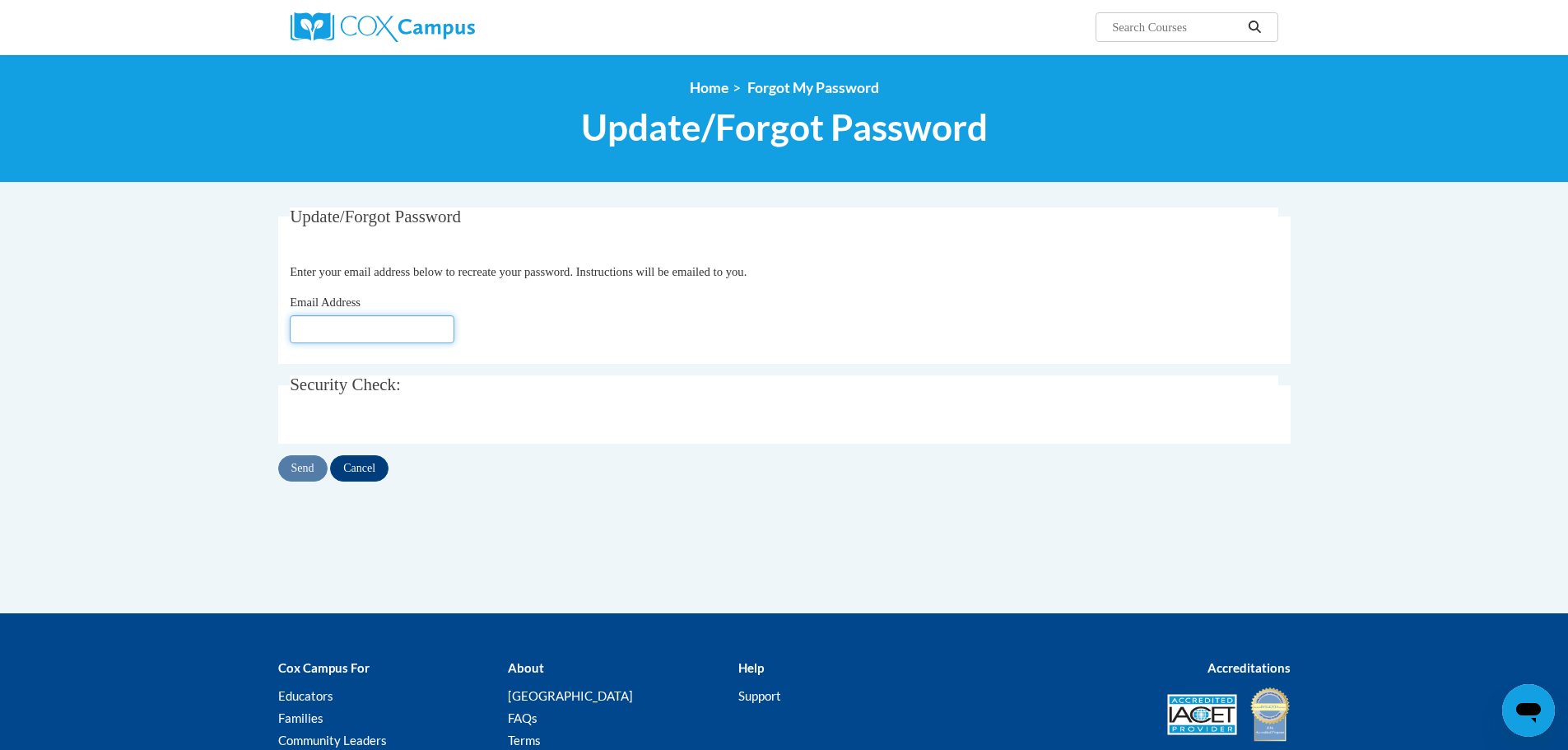
click at [414, 335] on input "Email Address" at bounding box center [372, 329] width 165 height 28
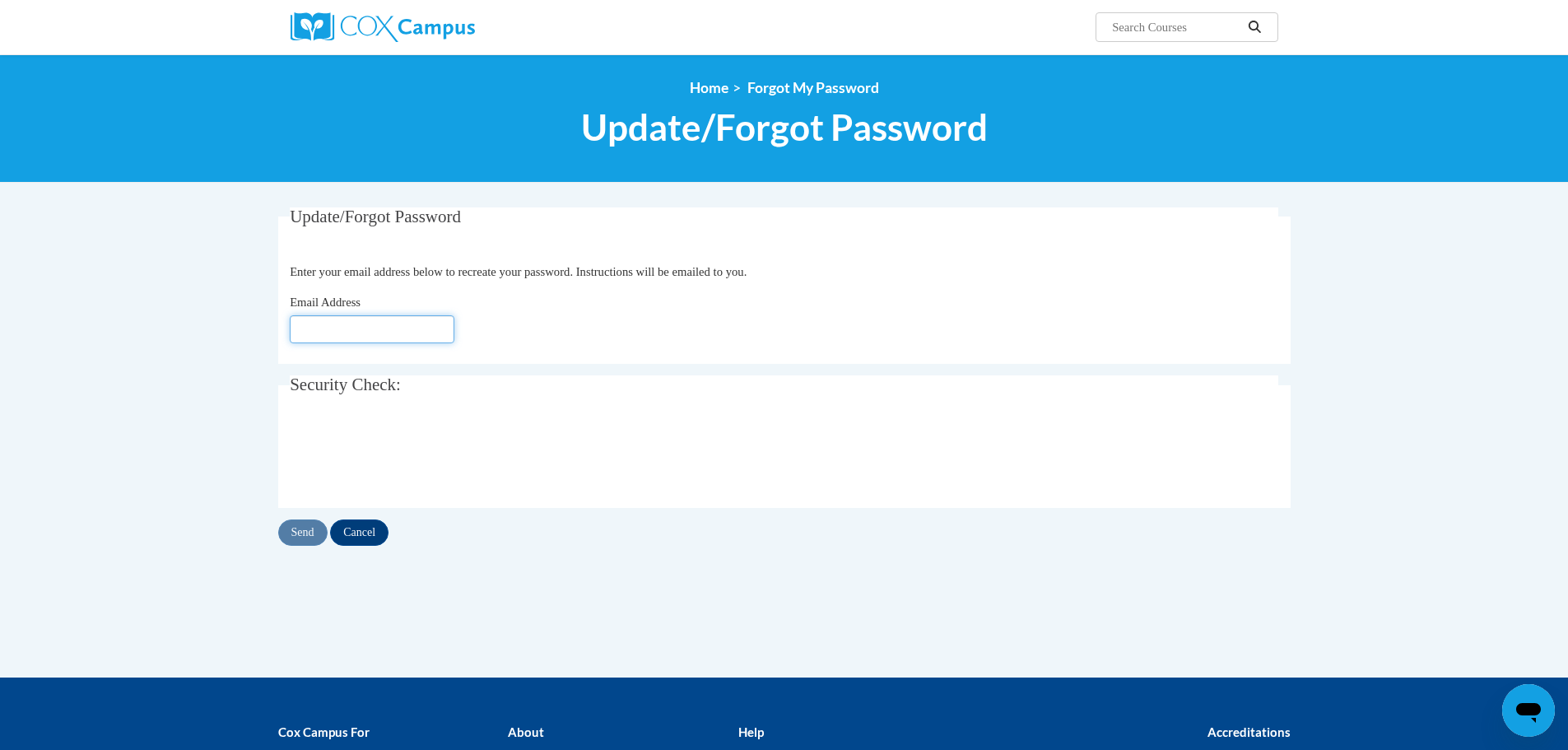
type input "[EMAIL_ADDRESS][DOMAIN_NAME]"
click at [316, 536] on input "Send" at bounding box center [302, 532] width 49 height 26
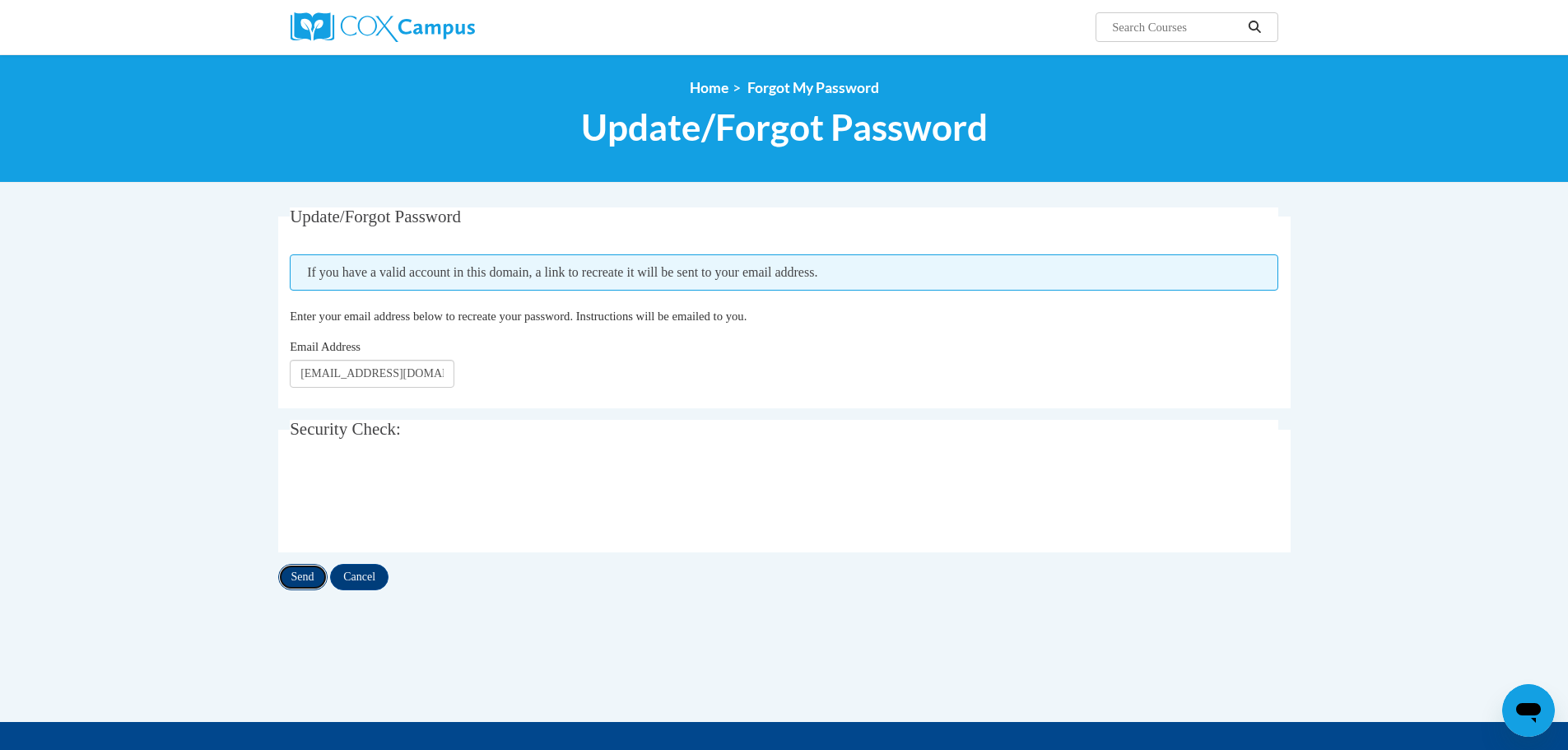
click at [296, 577] on input "Send" at bounding box center [302, 577] width 49 height 26
click at [308, 378] on input "[EMAIL_ADDRESS][DOMAIN_NAME]" at bounding box center [372, 373] width 165 height 28
type input "[EMAIL_ADDRESS][DOMAIN_NAME]"
click at [310, 576] on input "Send" at bounding box center [302, 577] width 49 height 26
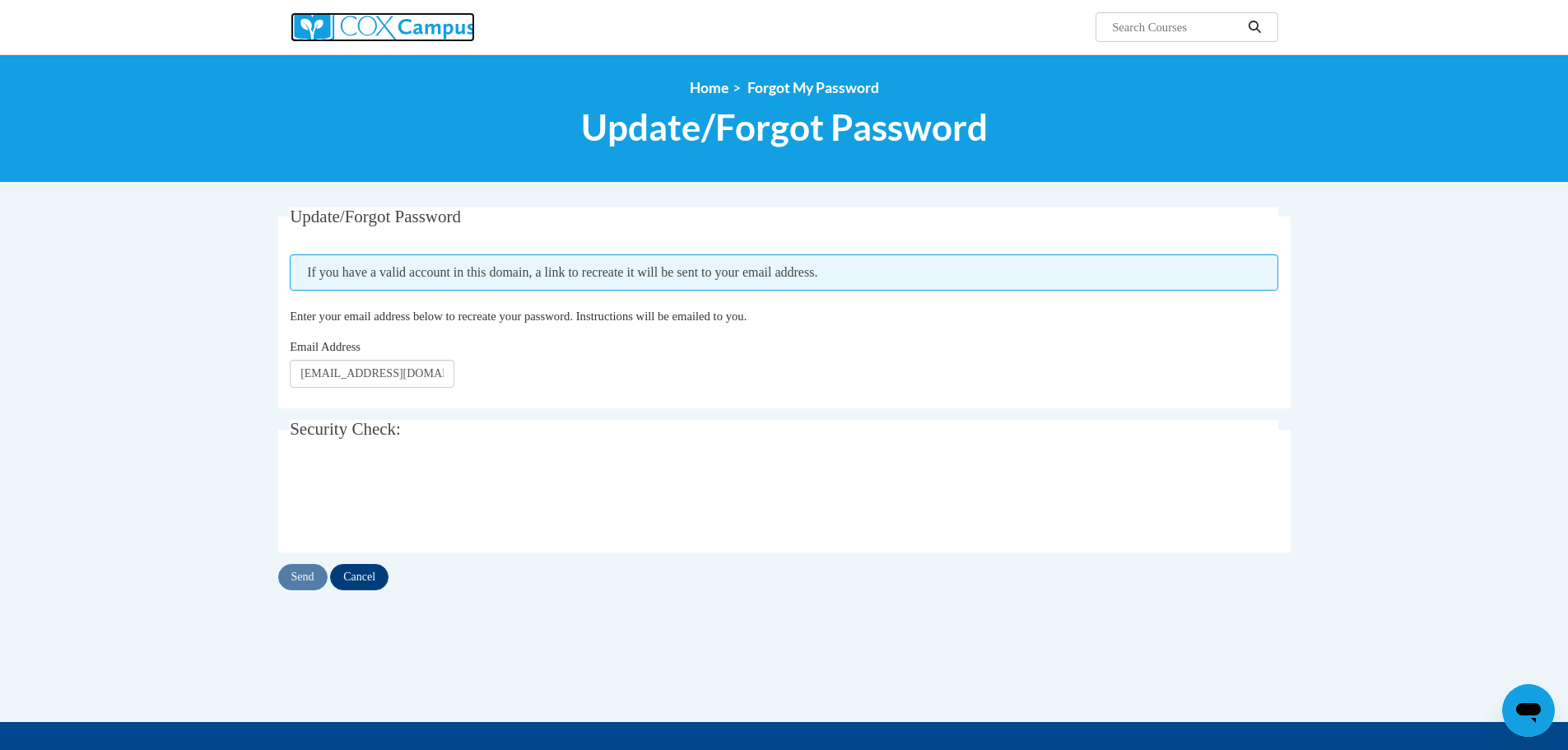
click at [371, 27] on img at bounding box center [383, 27] width 184 height 29
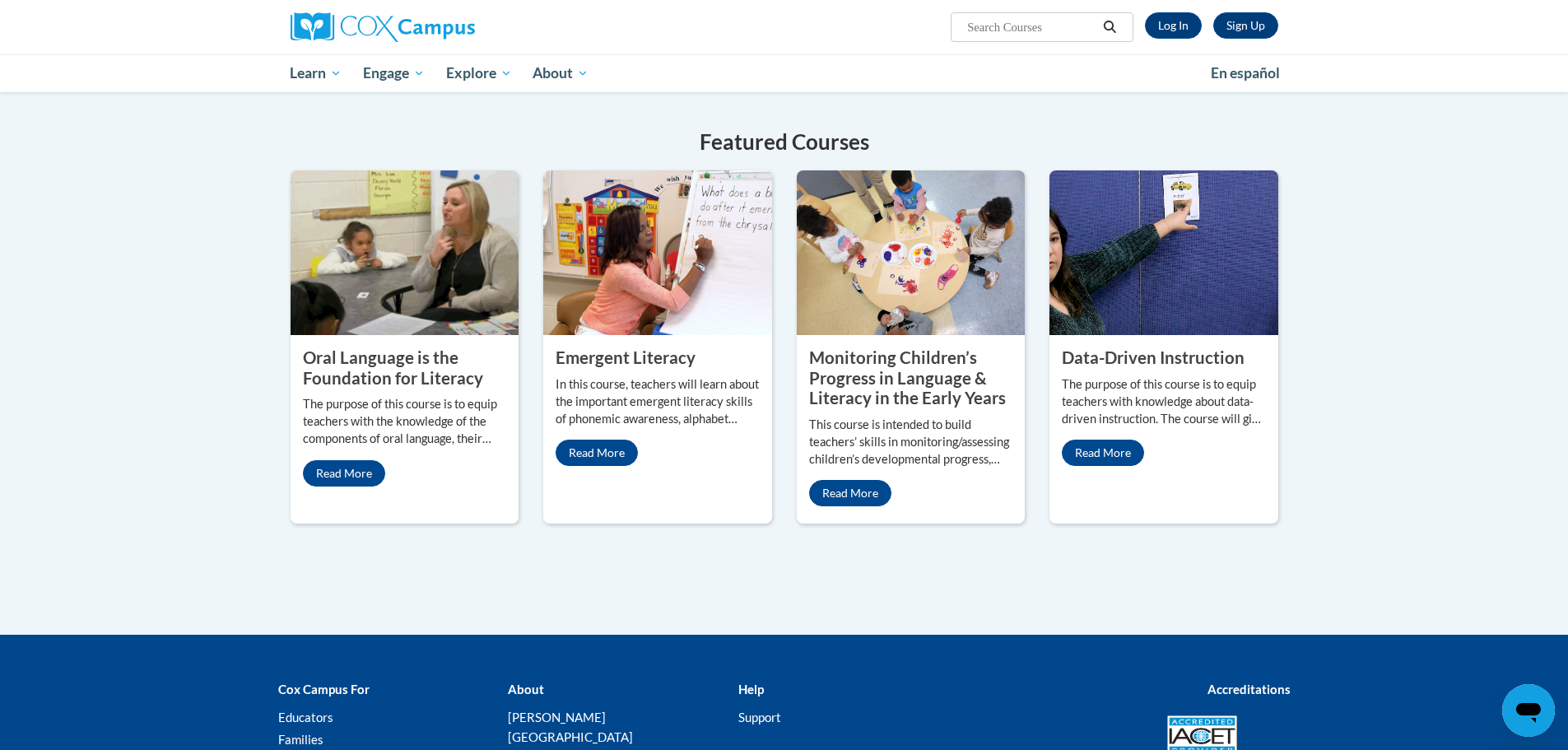
scroll to position [718, 0]
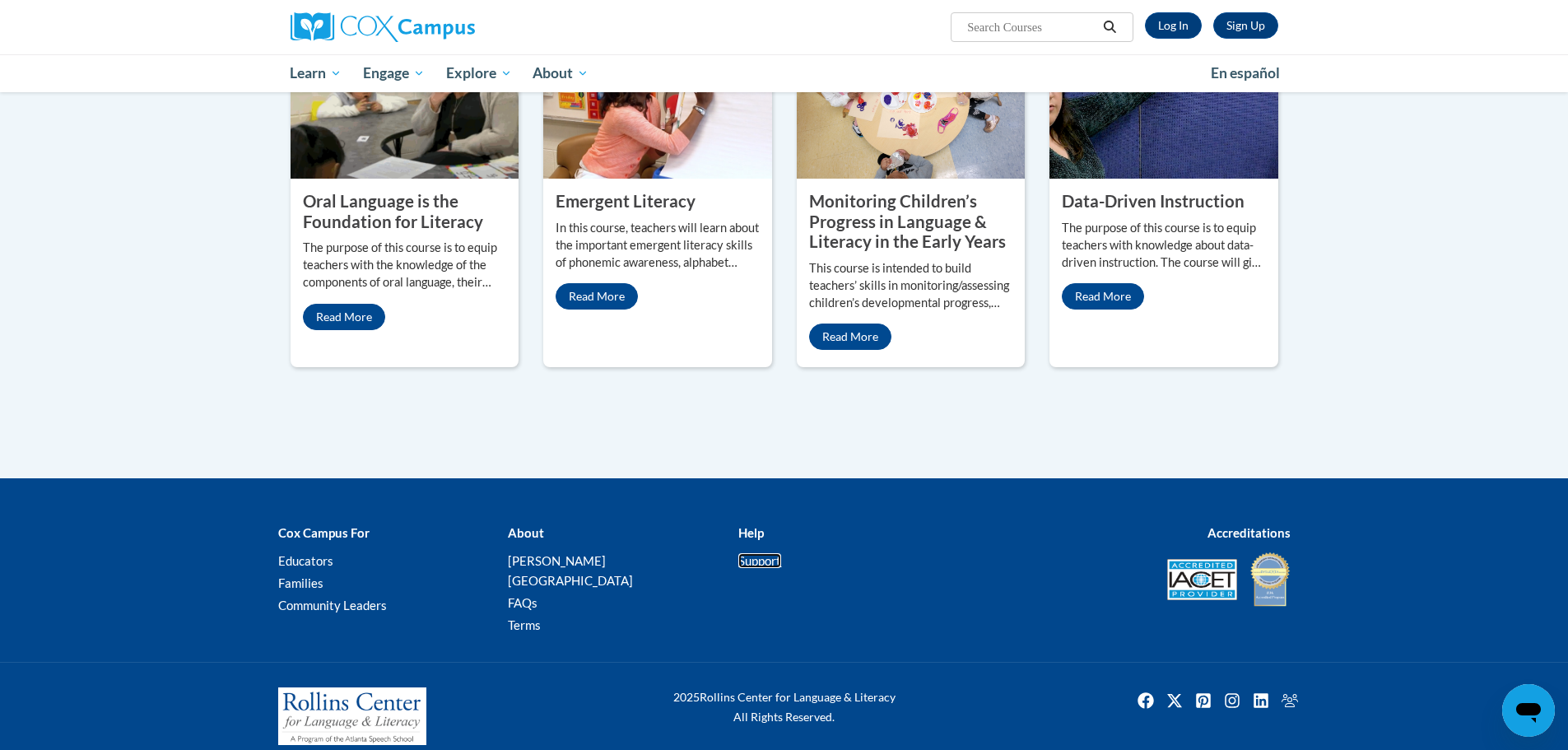
click at [756, 559] on link "Support" at bounding box center [759, 561] width 43 height 15
click at [756, 532] on b "Help" at bounding box center [751, 532] width 25 height 15
click at [754, 528] on b "Help" at bounding box center [751, 532] width 25 height 15
click at [756, 535] on b "Help" at bounding box center [751, 532] width 25 height 15
click at [765, 562] on link "Support" at bounding box center [759, 561] width 43 height 15
